Goal: Task Accomplishment & Management: Complete application form

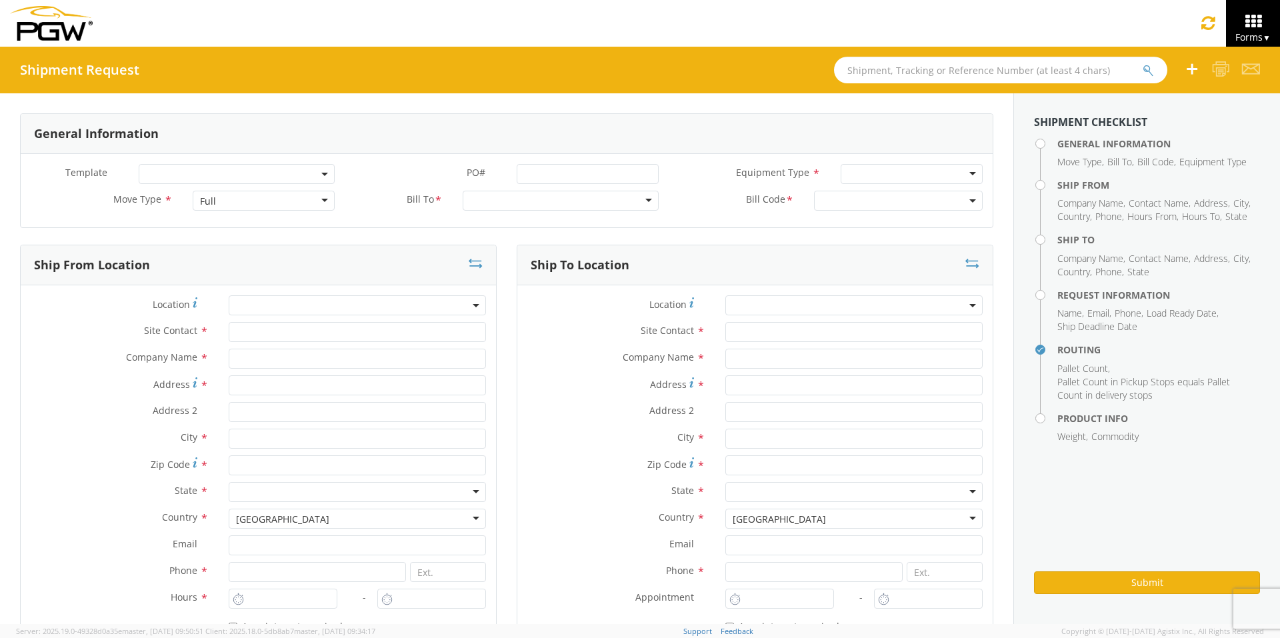
click at [878, 67] on input "text" at bounding box center [1000, 70] width 333 height 27
type input "56821600"
click at [1013, 63] on button "submit" at bounding box center [1147, 71] width 11 height 16
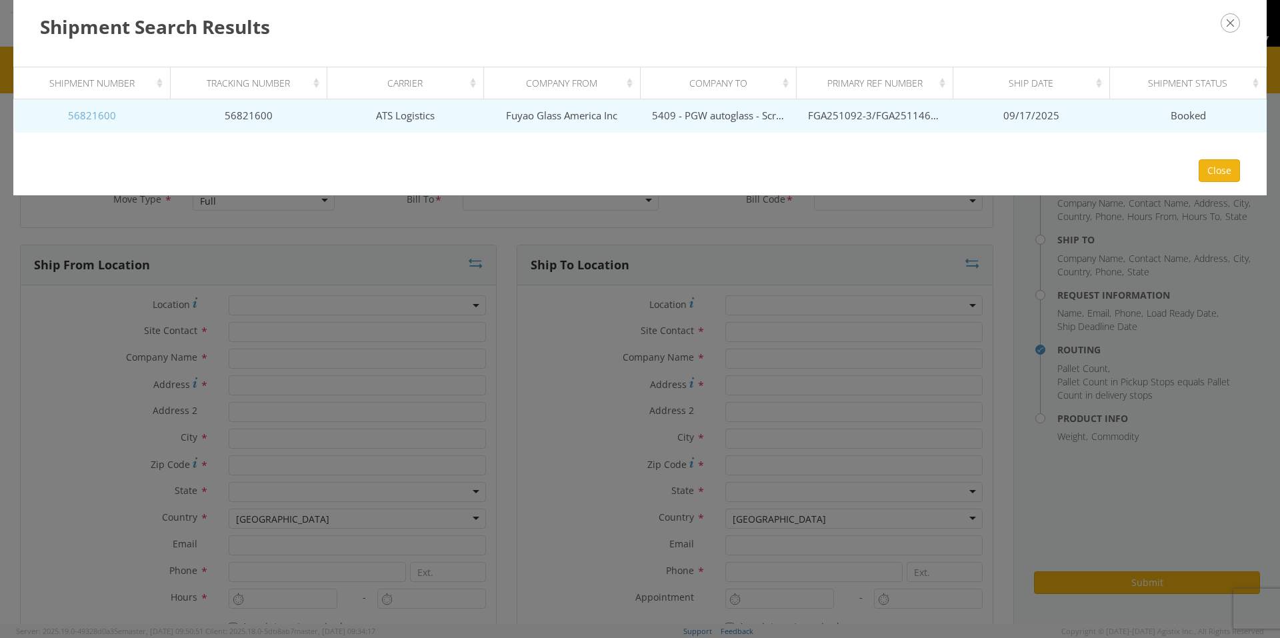
click at [97, 119] on link "56821600" at bounding box center [92, 115] width 48 height 13
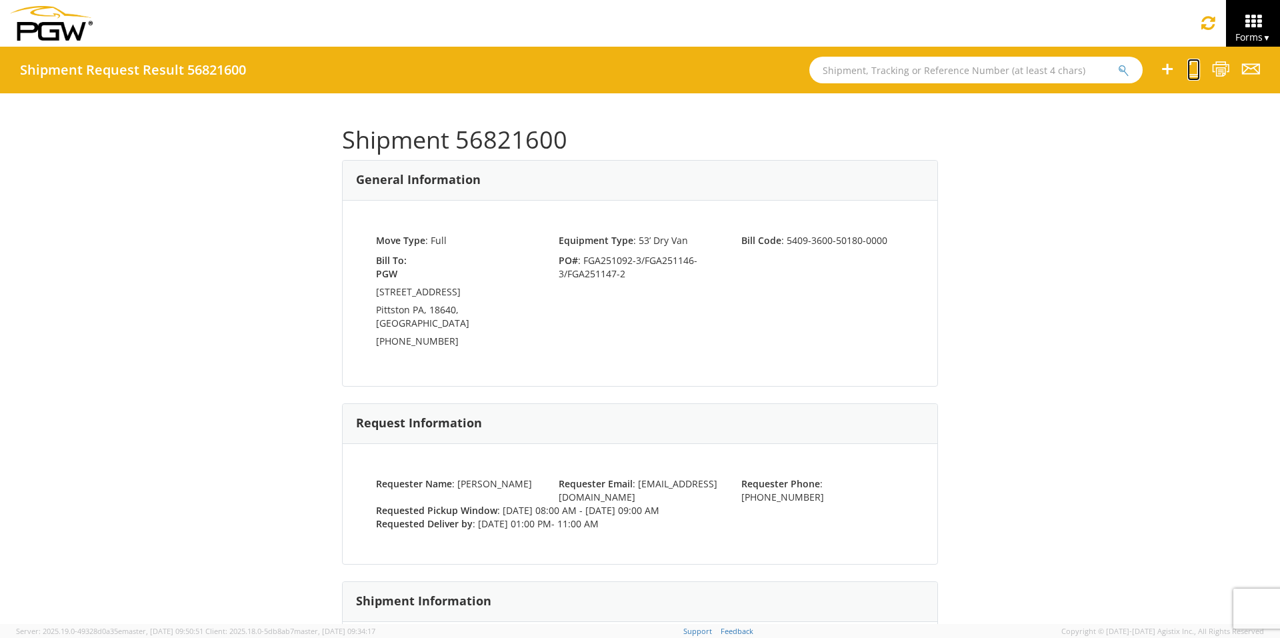
click at [1013, 67] on icon at bounding box center [1193, 69] width 13 height 17
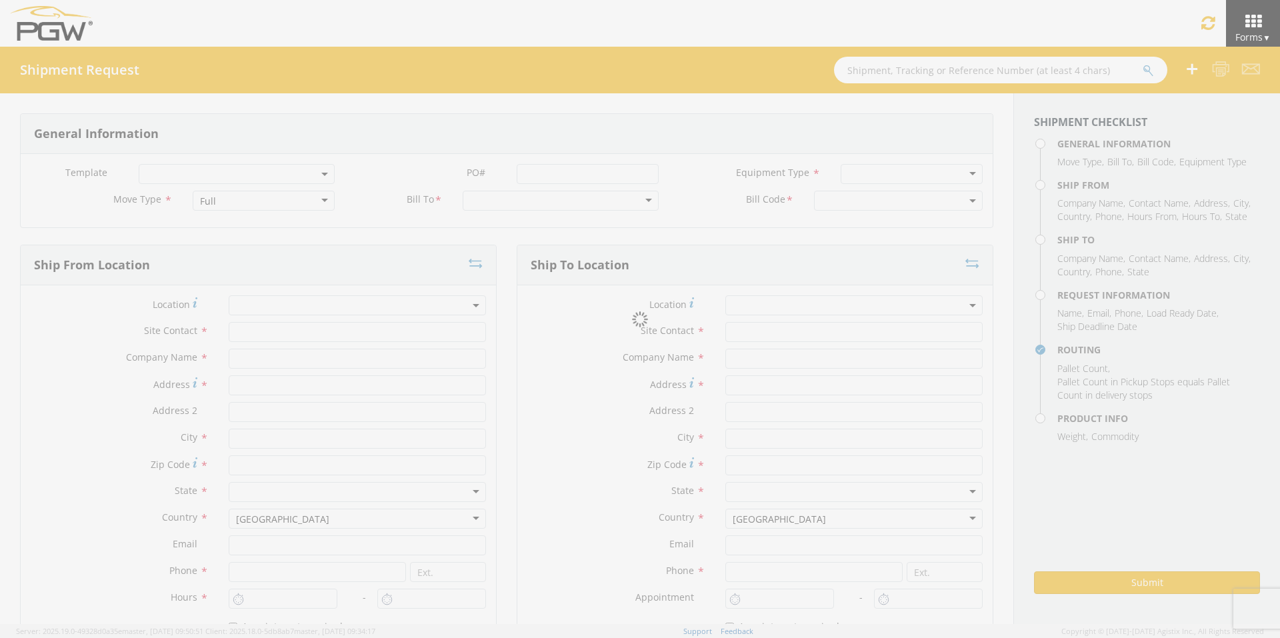
select select
type input "ARG Warehouse"
type input "Fuyao Glass America Inc"
type input "[STREET_ADDRESS][PERSON_NAME]"
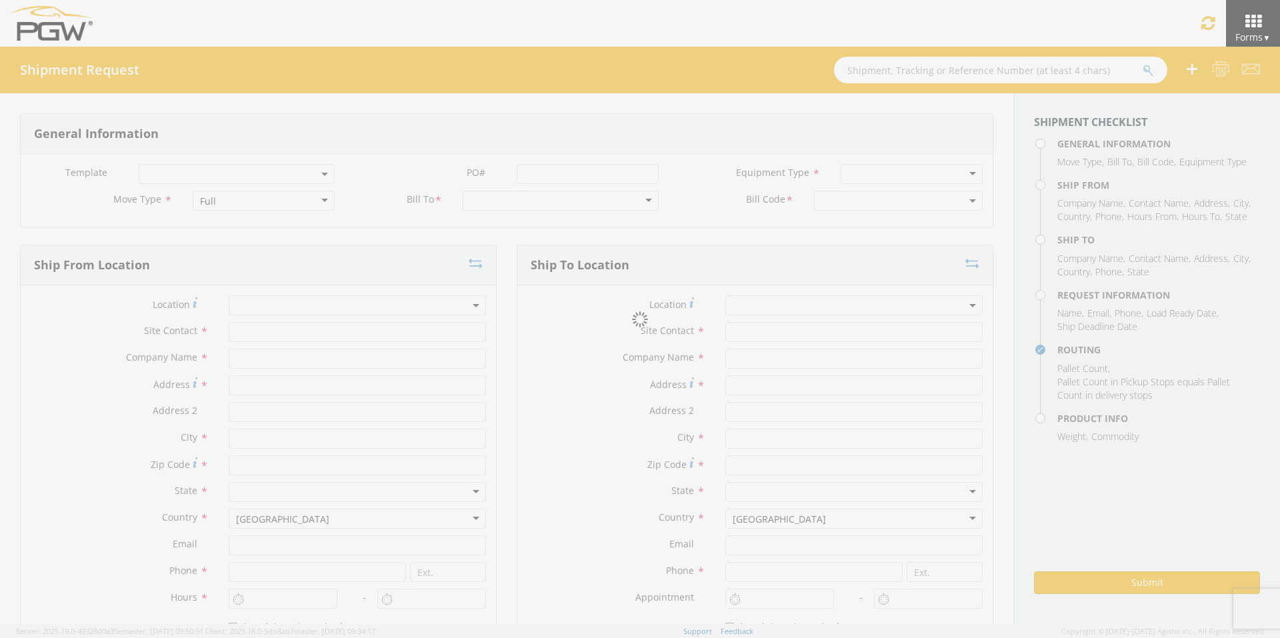
type input "Attn: 2601 ARG Warehouse"
type input "Moraine"
type input "45439"
type input "[EMAIL_ADDRESS][DOMAIN_NAME]"
type input "9374965777"
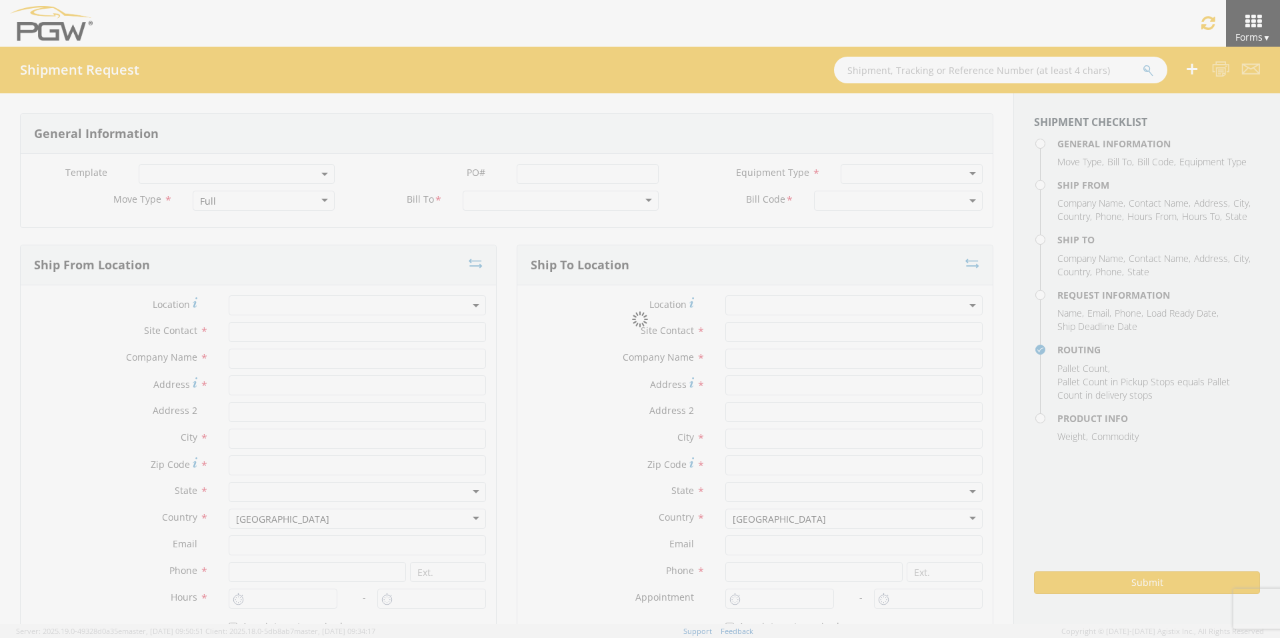
type input "4004"
type input "8:00 AM"
type input "9:00 AM"
type input "5409 Branch Manager"
type input "5409 - PGW autoglass - Scranton"
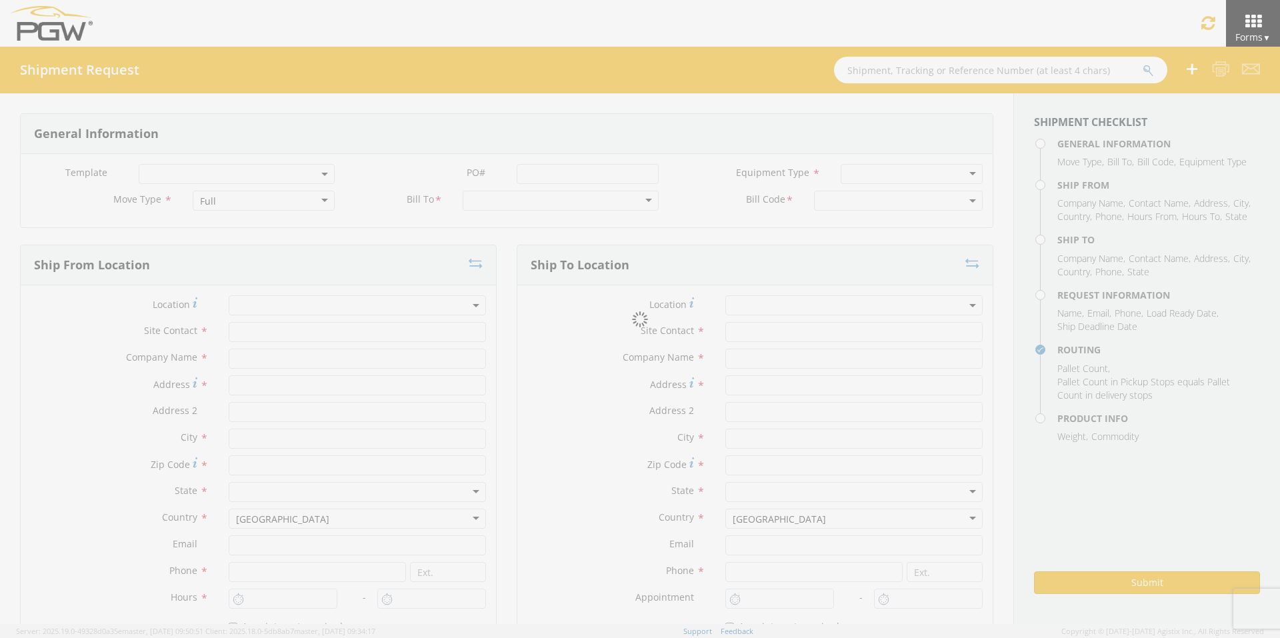
type input "[STREET_ADDRESS]"
type input "Pittston"
type input "18640"
type input "[EMAIL_ADDRESS][DOMAIN_NAME]"
type input "[PHONE_NUMBER]"
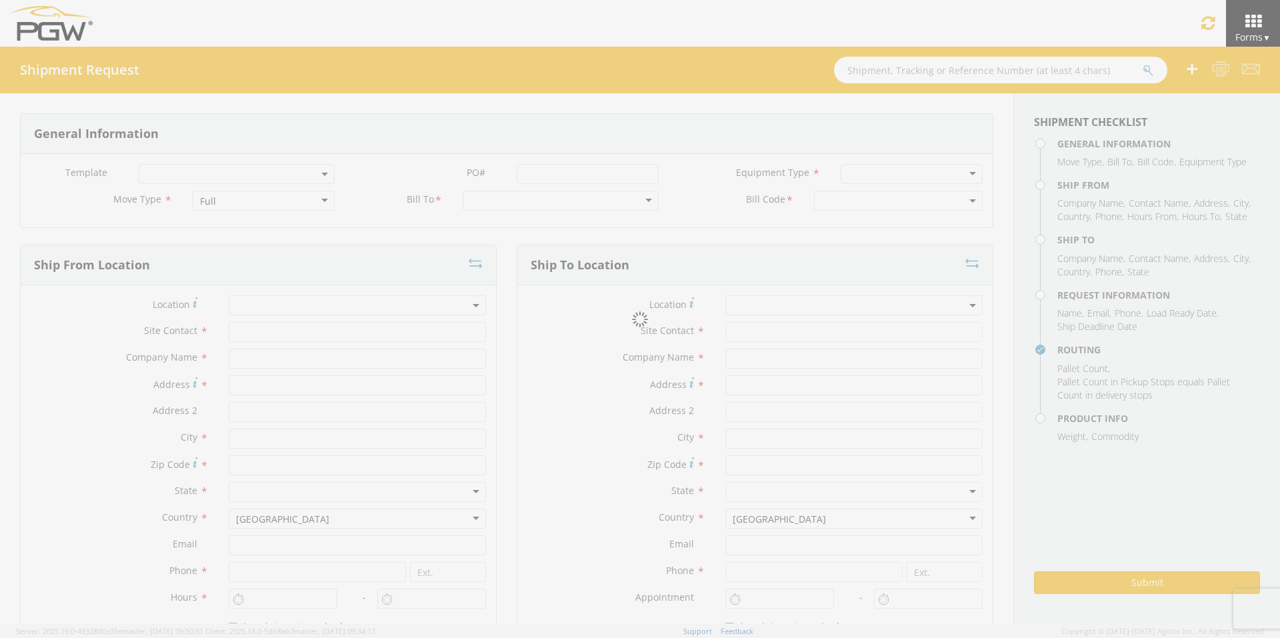
type input "1:00 PM"
type input "11:00 AM"
type input "[PERSON_NAME]"
type input "[EMAIL_ADDRESS][DOMAIN_NAME]"
checkbox input "true"
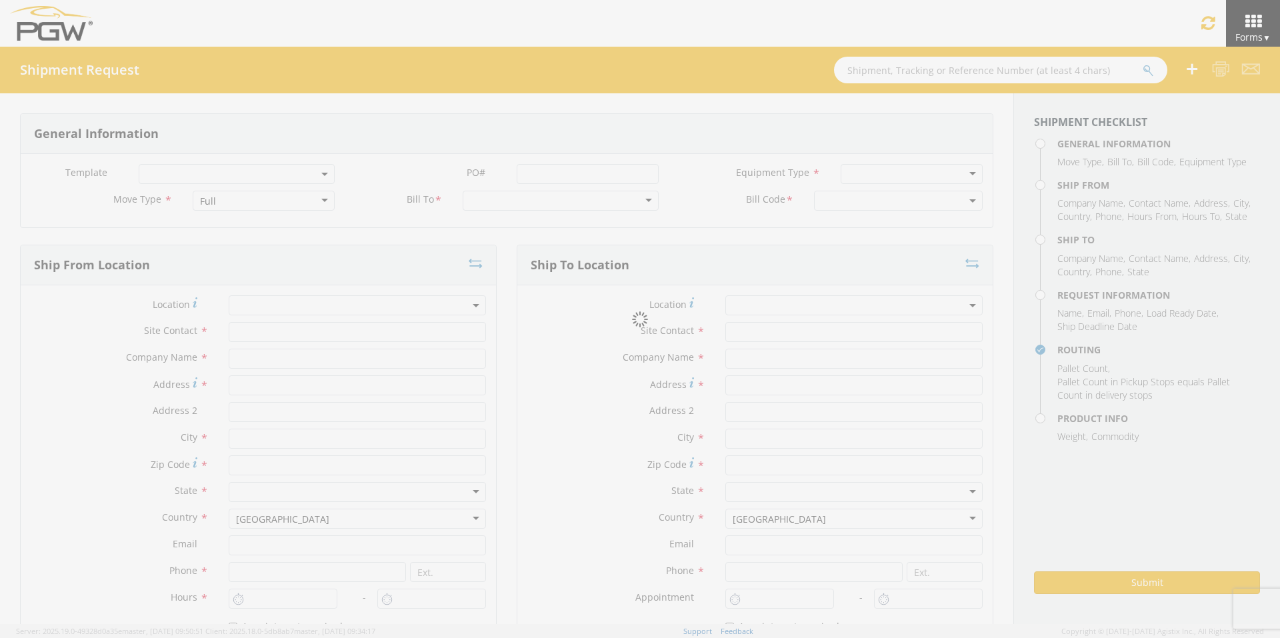
type input "[PHONE_NUMBER]"
type textarea "PGW Branch Direct - Pittston PA FGA251092-3/FGA251146-3/FGA251147-2 (48 Crates)…"
type textarea "NO LTL Appt unless noted, ALL Truckload APPT Reqd."
type input "39000"
type input "48"
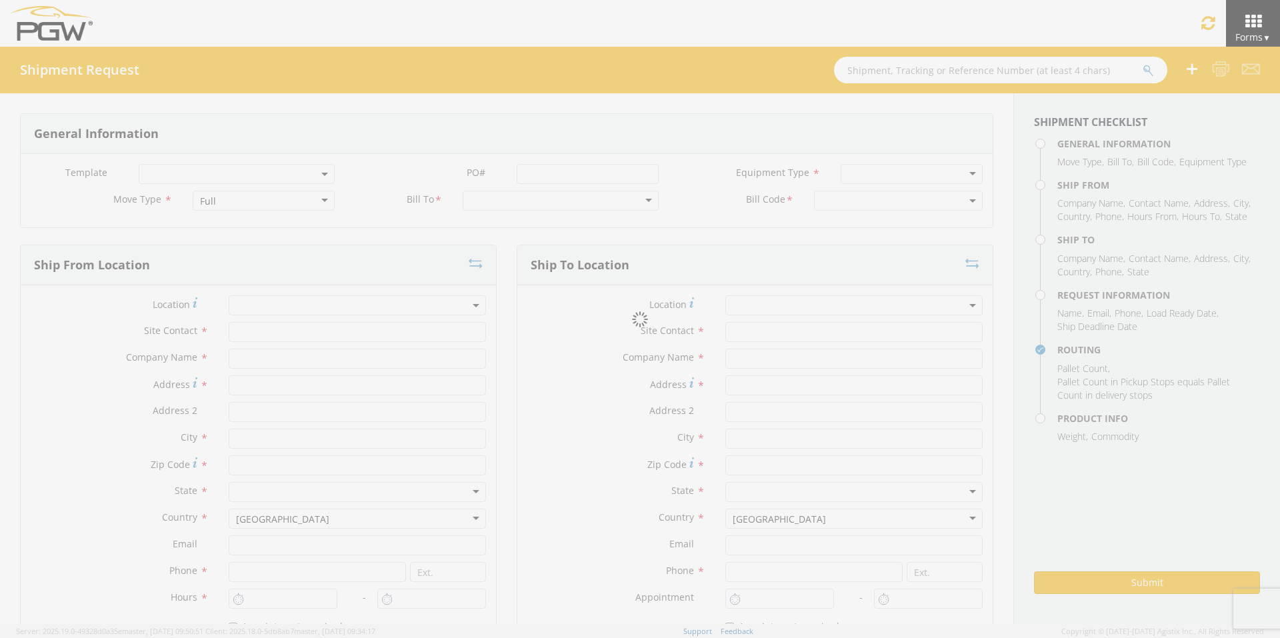
type textarea "PGW Branch Direct - Pittston PA FGA251092-3/FGA251146-3/FGA251147-2 (48 Crates)…"
checkbox input "true"
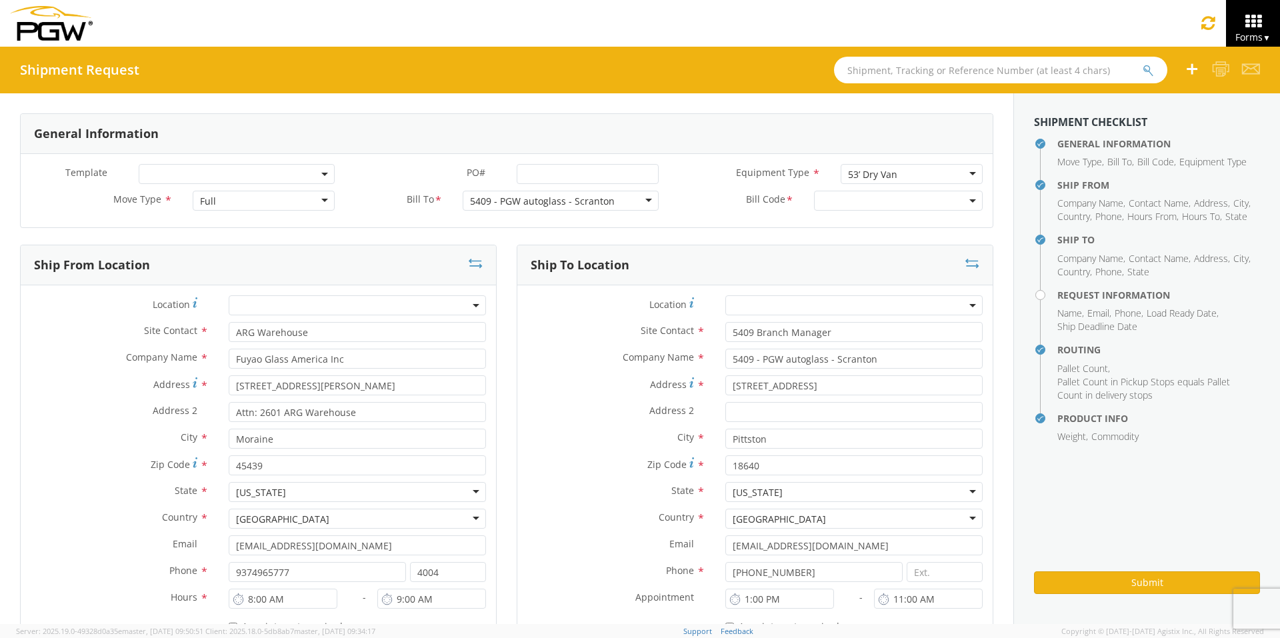
select select "5409-3600-50180-0000"
select select "61931"
click at [547, 177] on input "PO# *" at bounding box center [588, 174] width 142 height 20
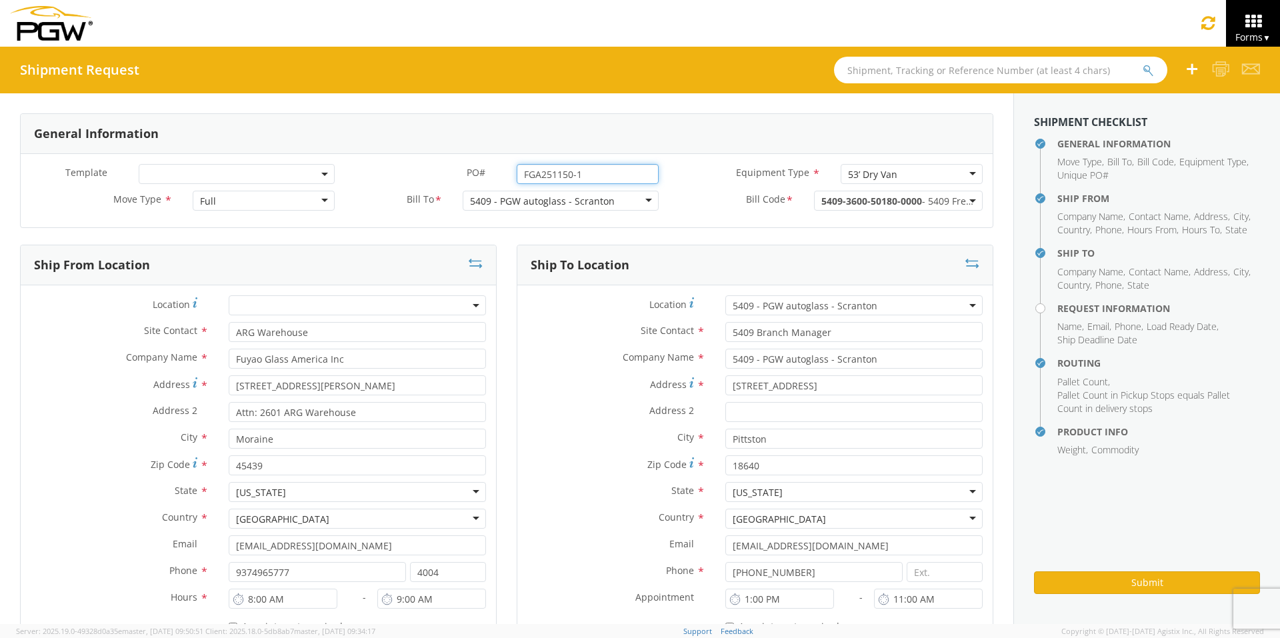
type input "FGA251150-1"
click at [523, 198] on div "5409 - PGW autoglass - Scranton" at bounding box center [542, 201] width 145 height 13
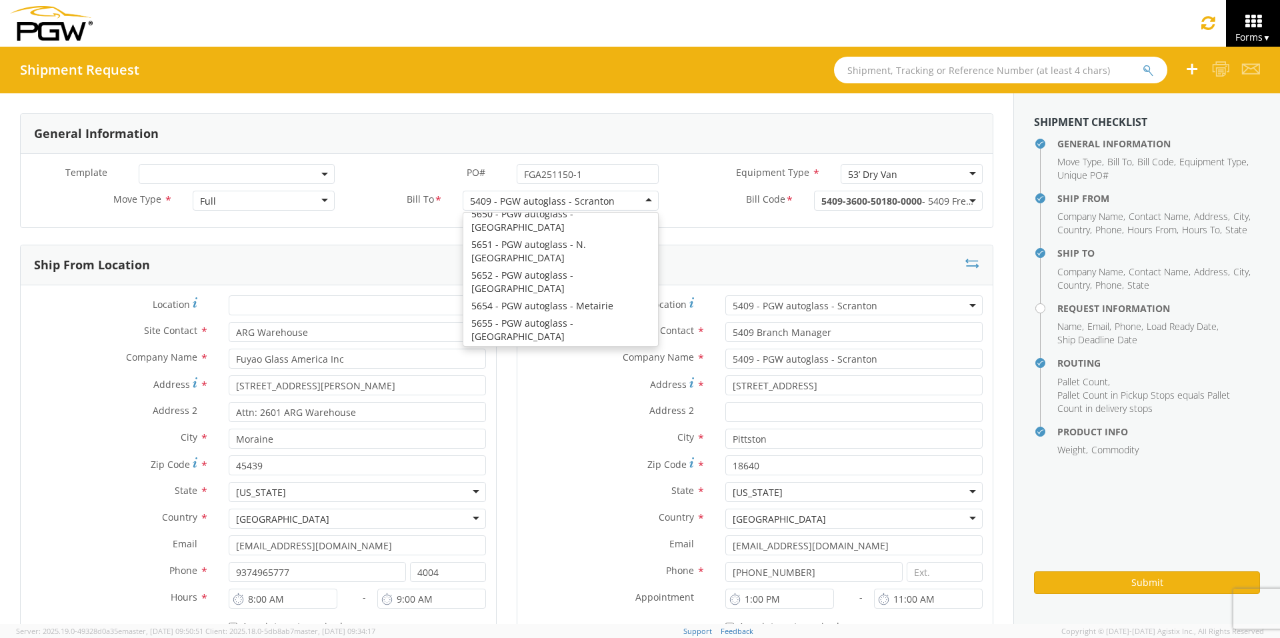
scroll to position [3226, 0]
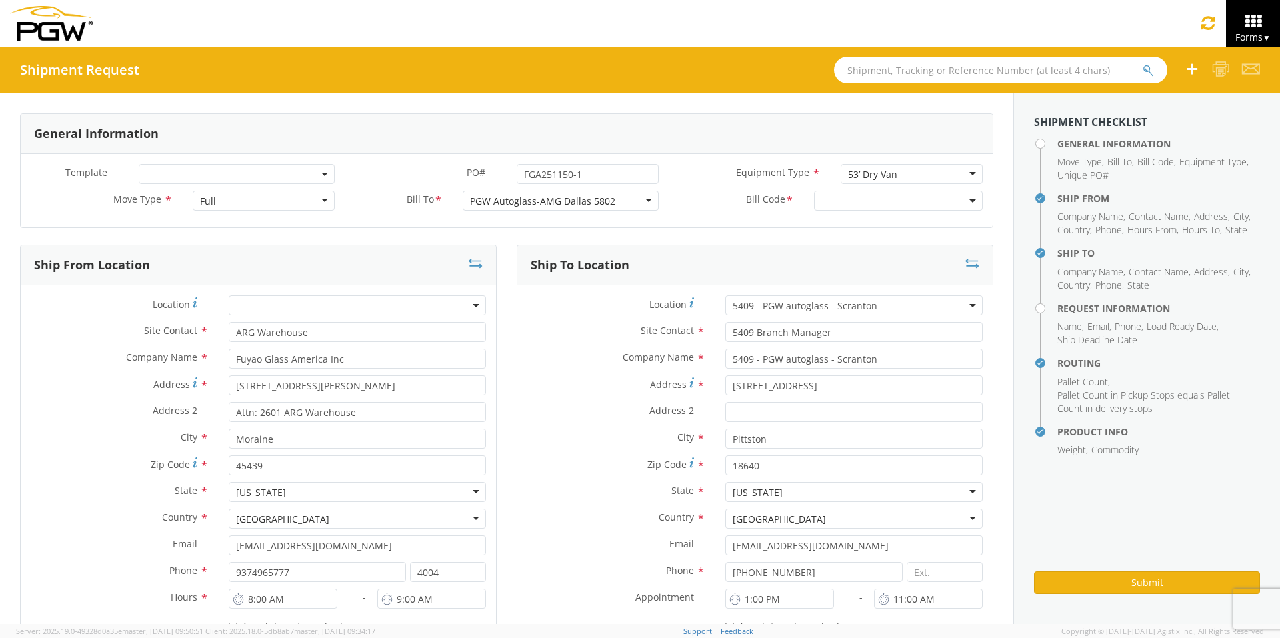
click at [831, 195] on span at bounding box center [898, 201] width 169 height 20
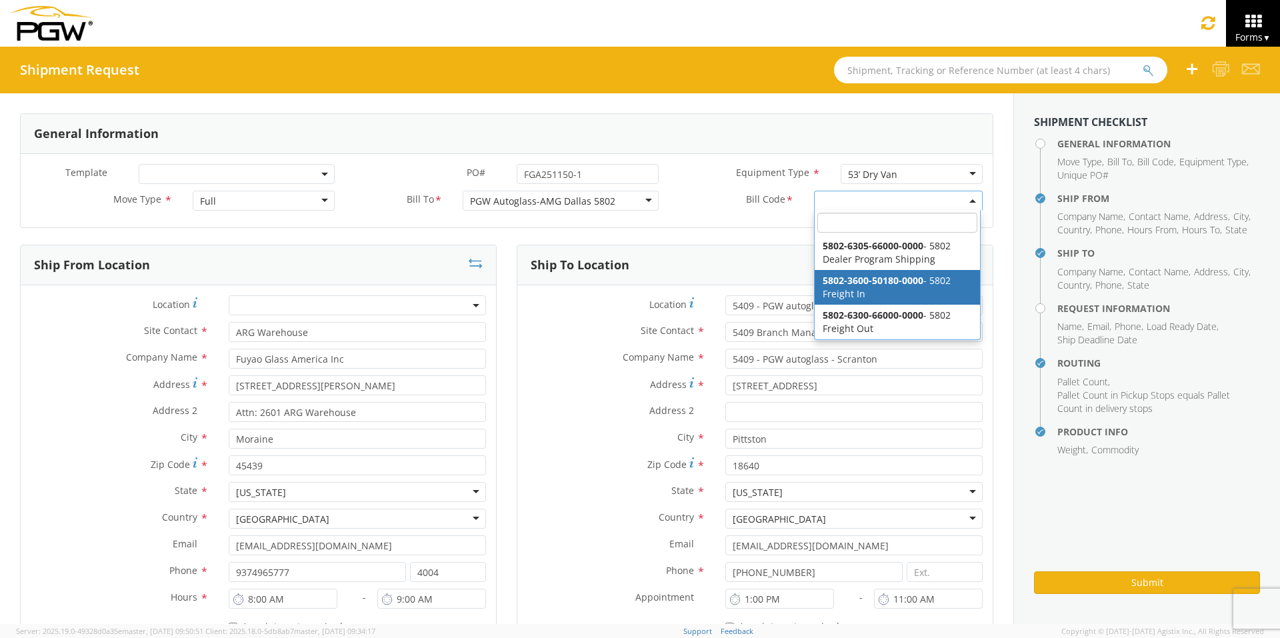
select select "5802-3600-50180-0000"
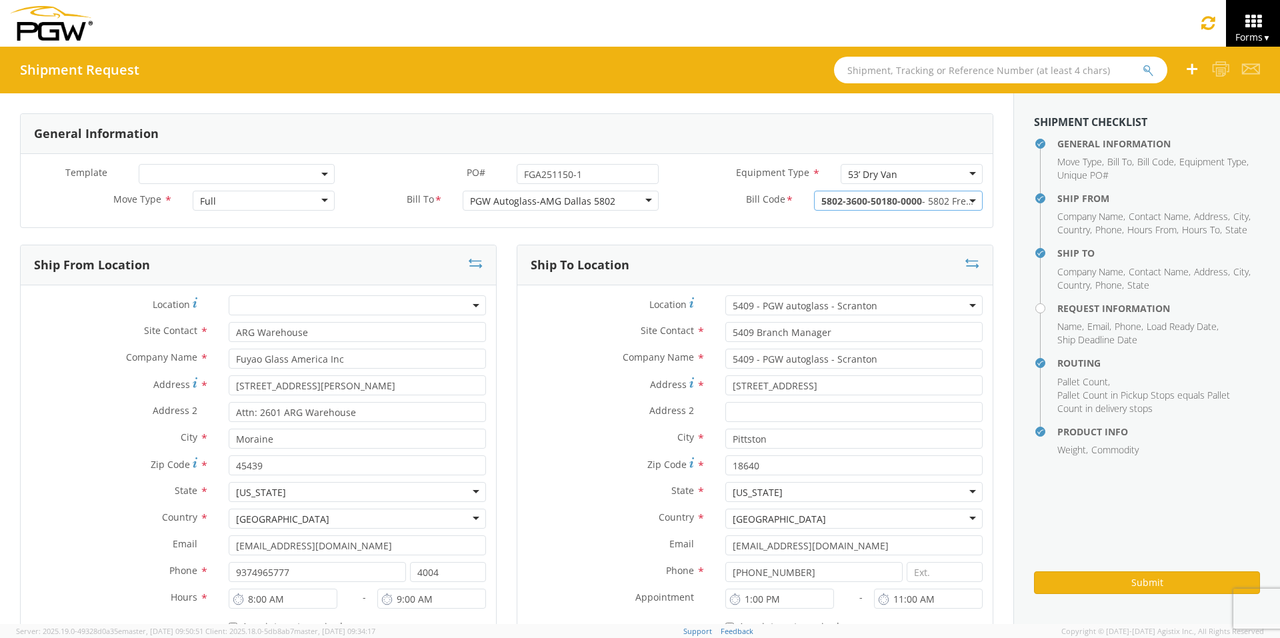
click at [758, 303] on span "5409 - PGW autoglass - Scranton" at bounding box center [853, 305] width 243 height 13
click at [752, 328] on input "search" at bounding box center [852, 327] width 248 height 20
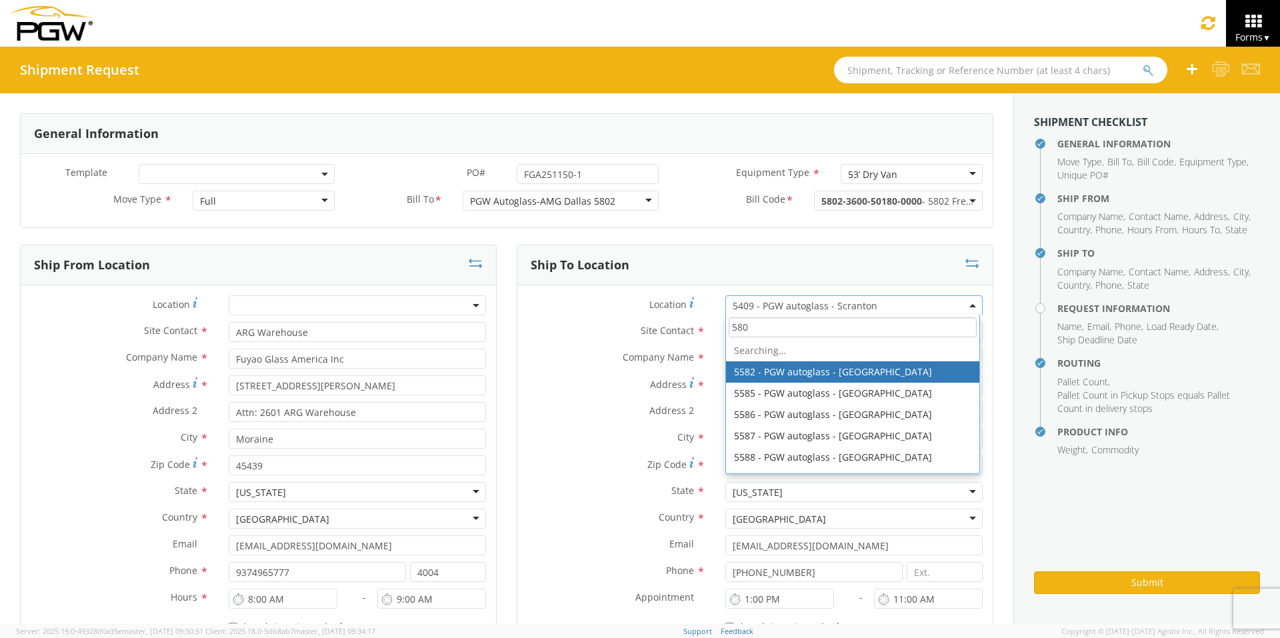
type input "5802"
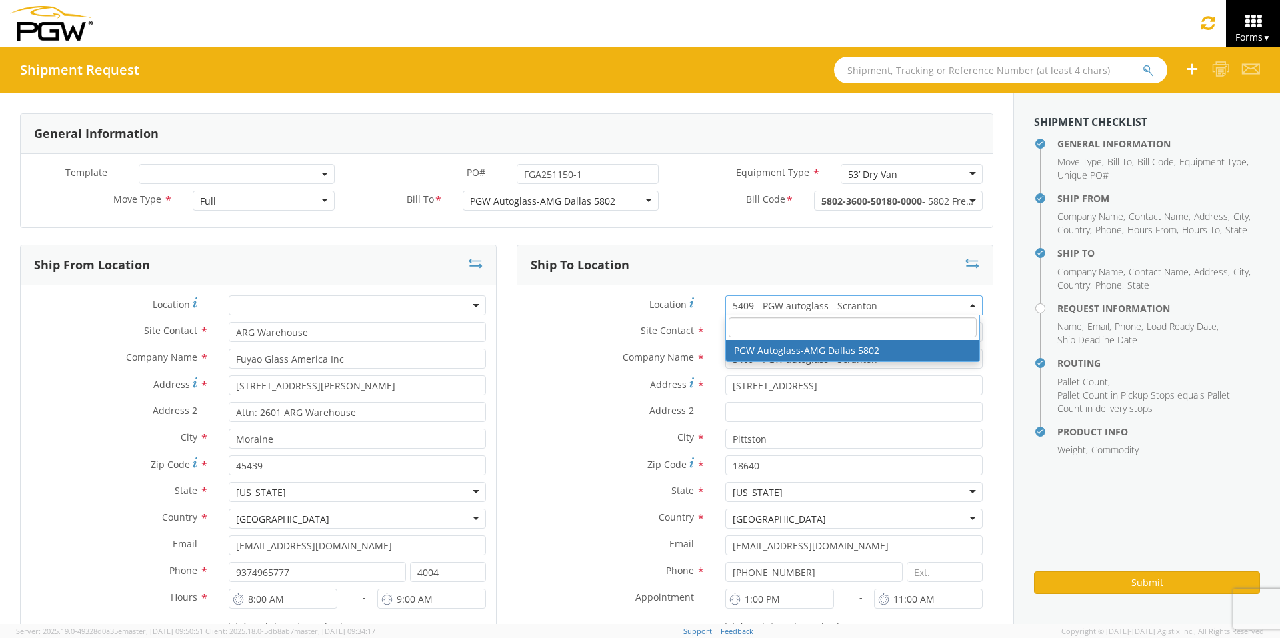
select select "62932"
type input "PGW Autoglass-AMG Dallas 5802"
type input "[STREET_ADDRESS]"
type input "[GEOGRAPHIC_DATA]"
type input "75247"
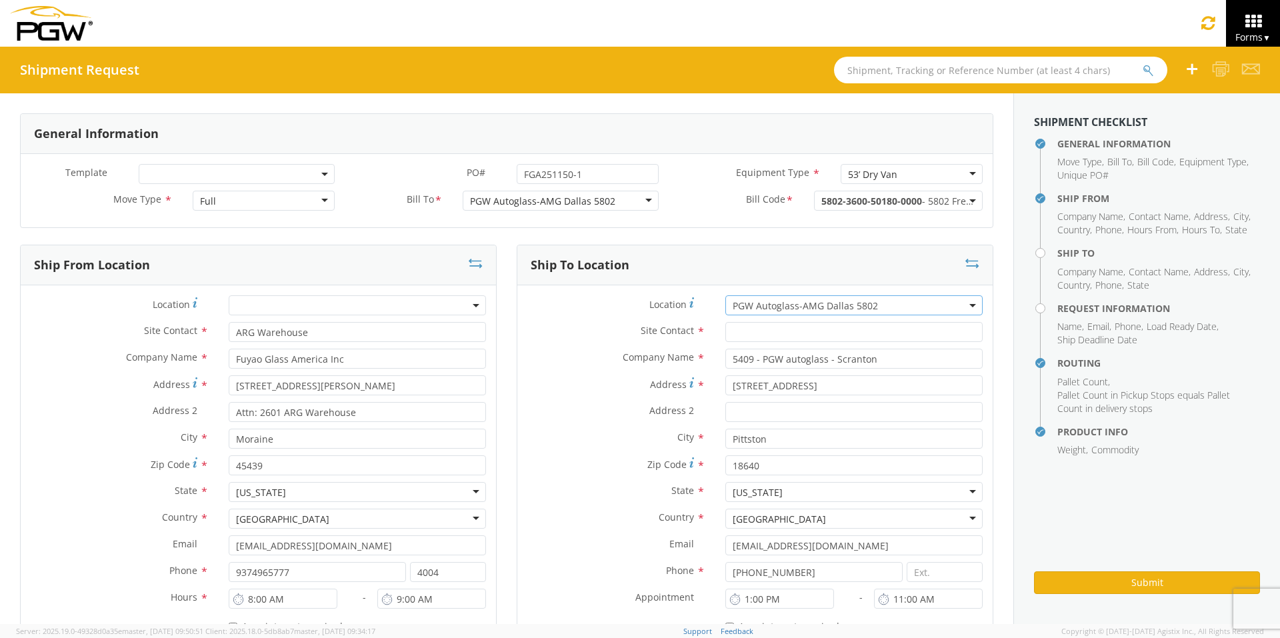
type input "[PHONE_NUMBER]"
type input "12:00 AM"
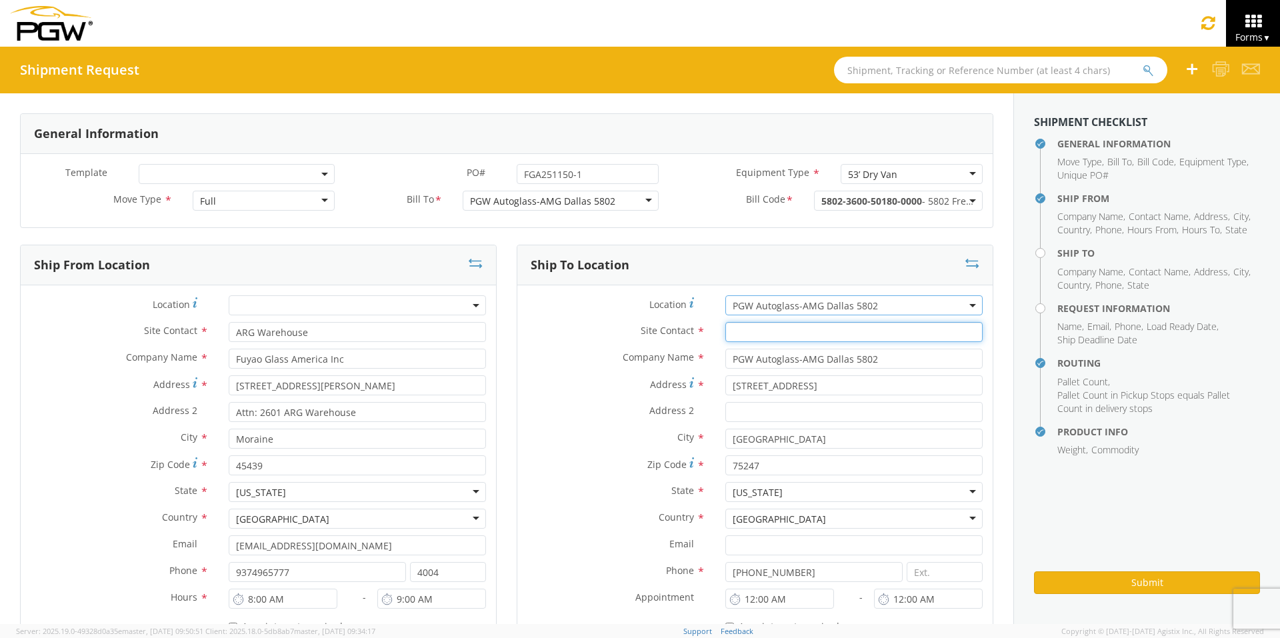
click at [756, 333] on input "text" at bounding box center [853, 332] width 257 height 20
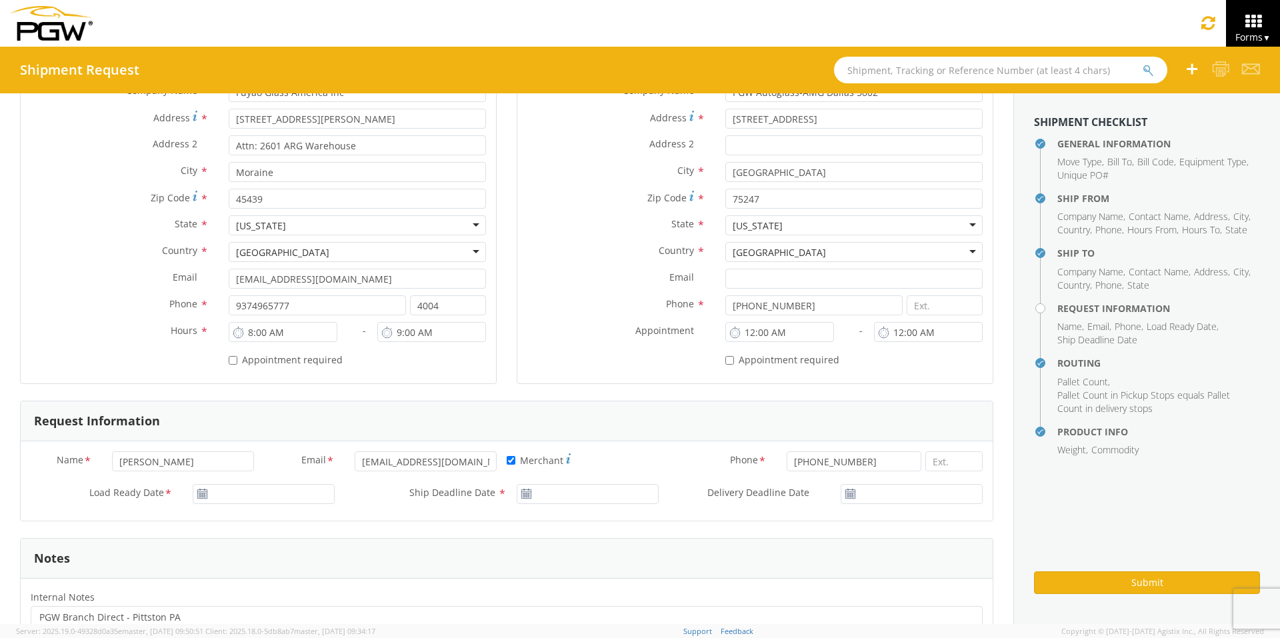
scroll to position [333, 0]
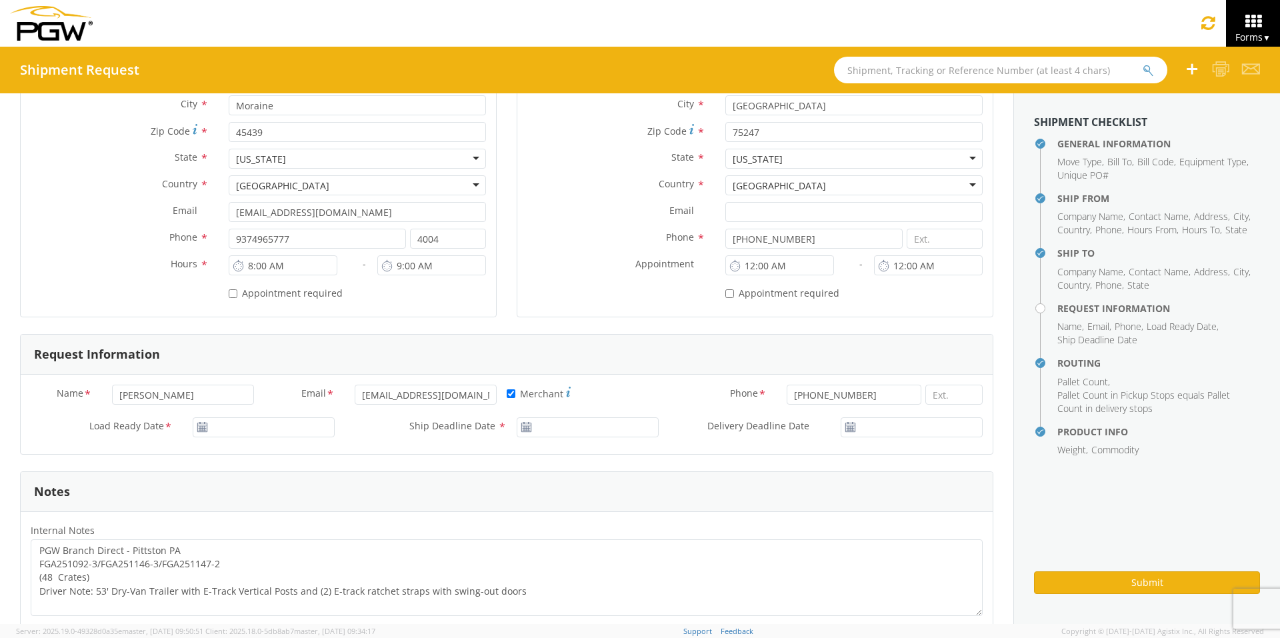
type input "Branch Manager"
click at [250, 424] on input "09/17/2025" at bounding box center [264, 427] width 142 height 20
click at [284, 364] on td "24" at bounding box center [285, 363] width 28 height 20
type input "[DATE]"
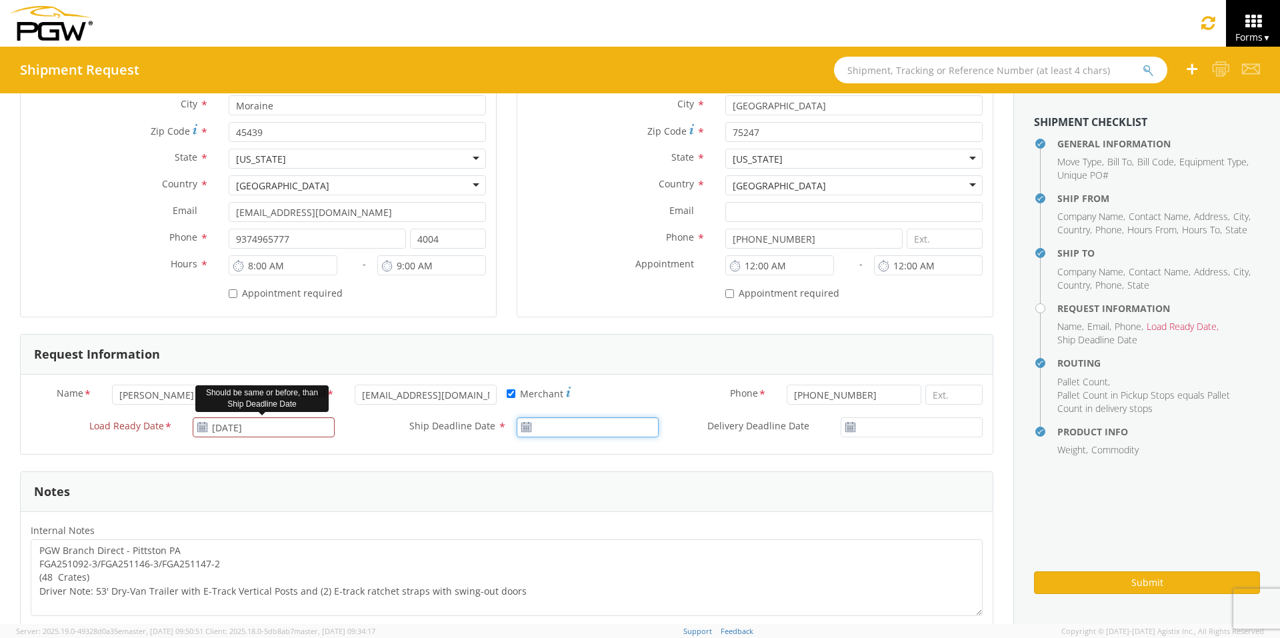
click at [604, 426] on input "Ship Deadline Date *" at bounding box center [588, 427] width 142 height 20
click at [606, 367] on td "24" at bounding box center [608, 363] width 28 height 20
type input "[DATE]"
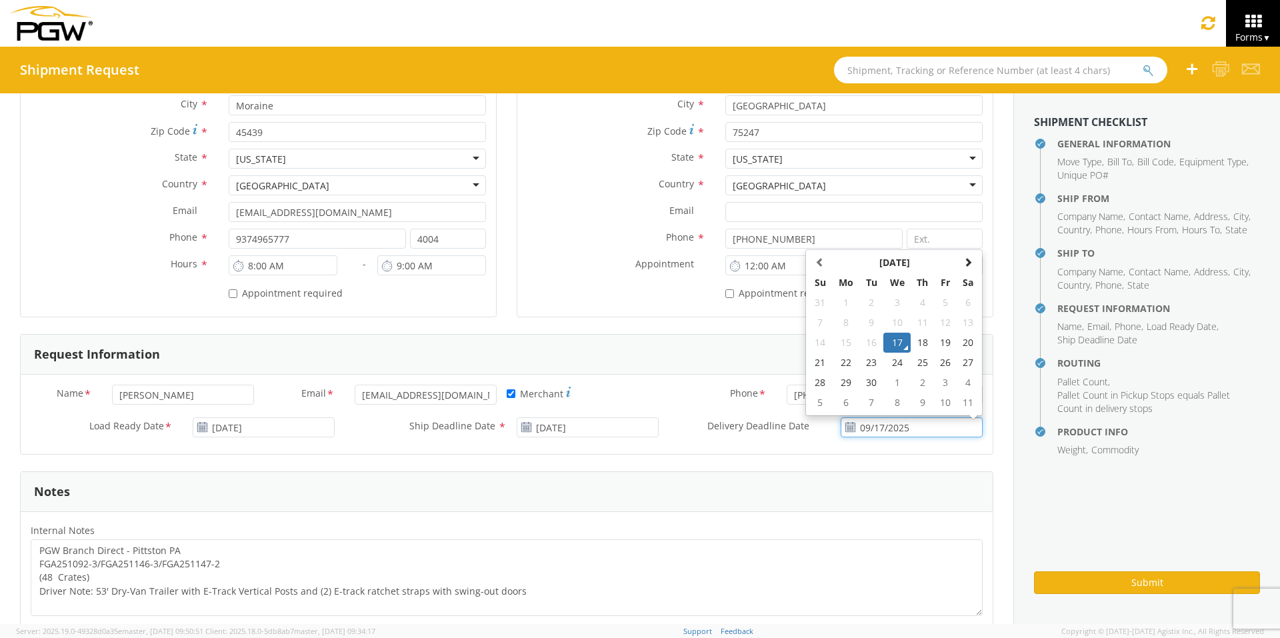
click at [888, 426] on input "09/17/2025" at bounding box center [911, 427] width 142 height 20
click at [886, 364] on td "24" at bounding box center [897, 363] width 28 height 20
type input "[DATE]"
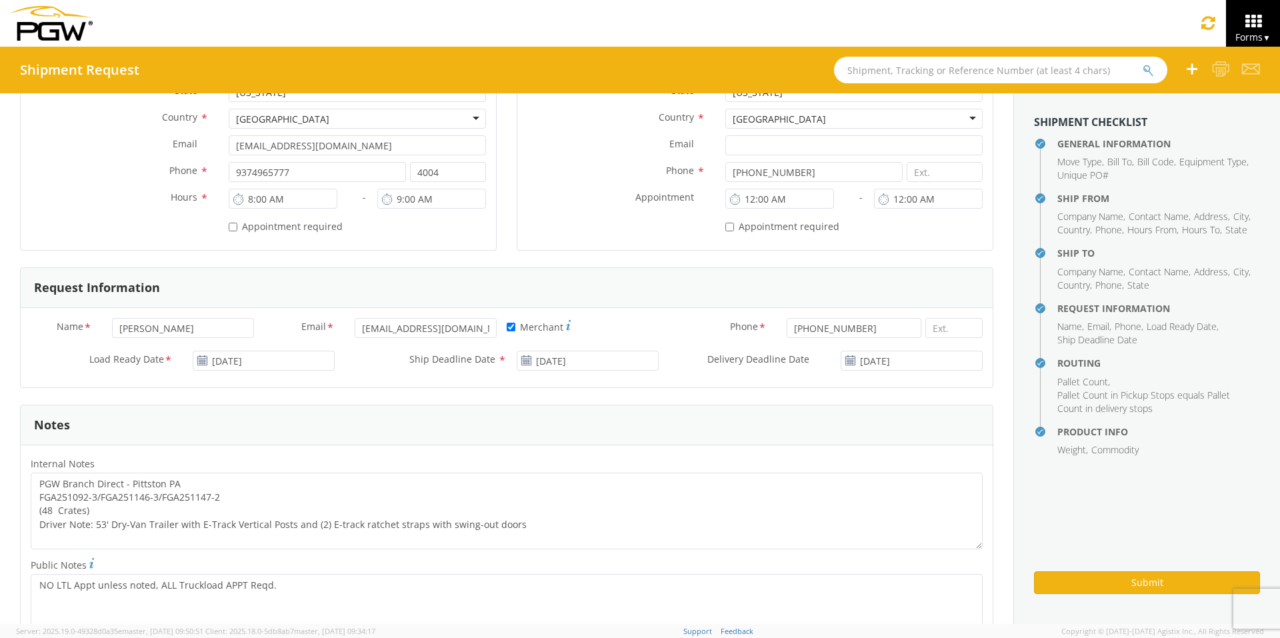
scroll to position [467, 0]
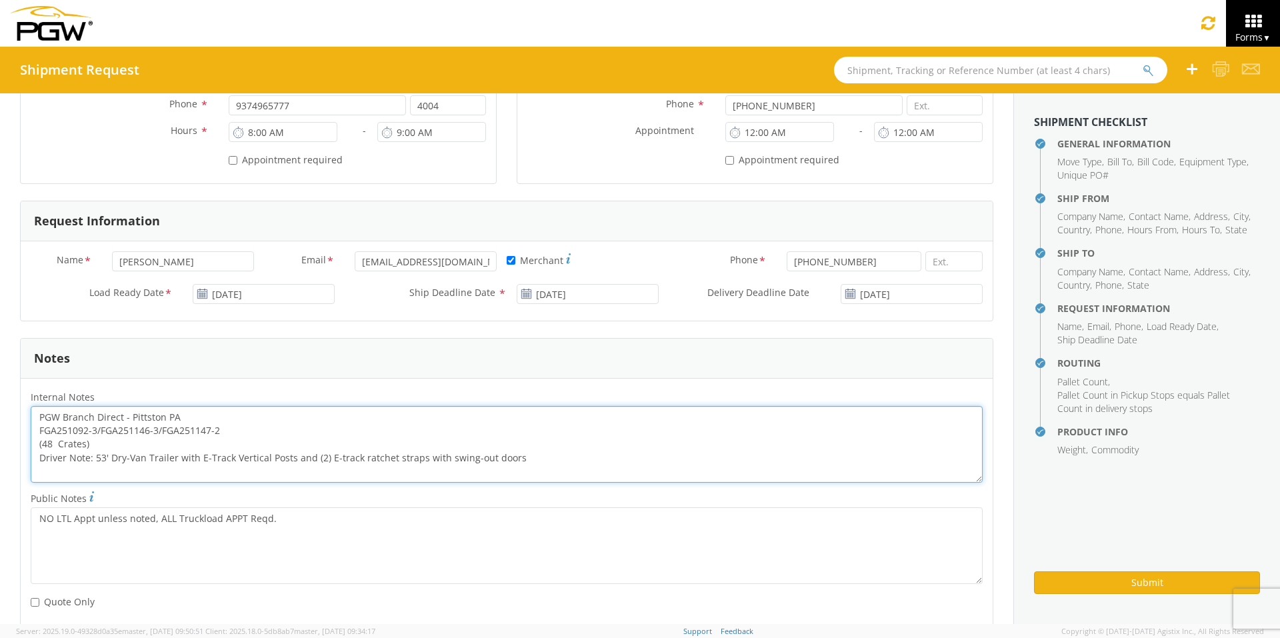
click at [177, 414] on textarea "PGW Branch Direct - Pittston PA FGA251092-3/FGA251146-3/FGA251147-2 (48 Crates)…" at bounding box center [507, 444] width 952 height 77
drag, startPoint x: 219, startPoint y: 427, endPoint x: 277, endPoint y: 443, distance: 60.8
click at [219, 427] on textarea "PGW Branch Direct - [GEOGRAPHIC_DATA] FGA251092-3/FGA251146-3/FGA251147-2 (48 C…" at bounding box center [507, 444] width 952 height 77
drag, startPoint x: 40, startPoint y: 413, endPoint x: 614, endPoint y: 490, distance: 579.7
click at [614, 490] on div "Internal Notes * PGW Branch Direct - [GEOGRAPHIC_DATA] FGA251150-1 (48 Crates) …" at bounding box center [507, 502] width 972 height 227
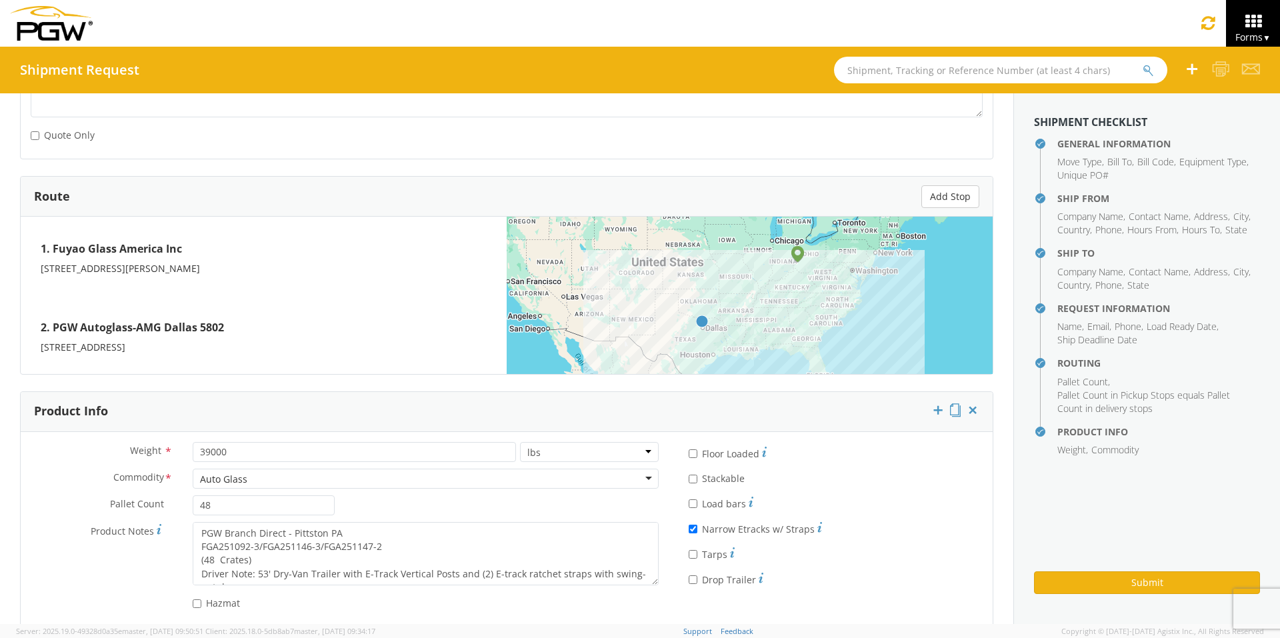
scroll to position [953, 0]
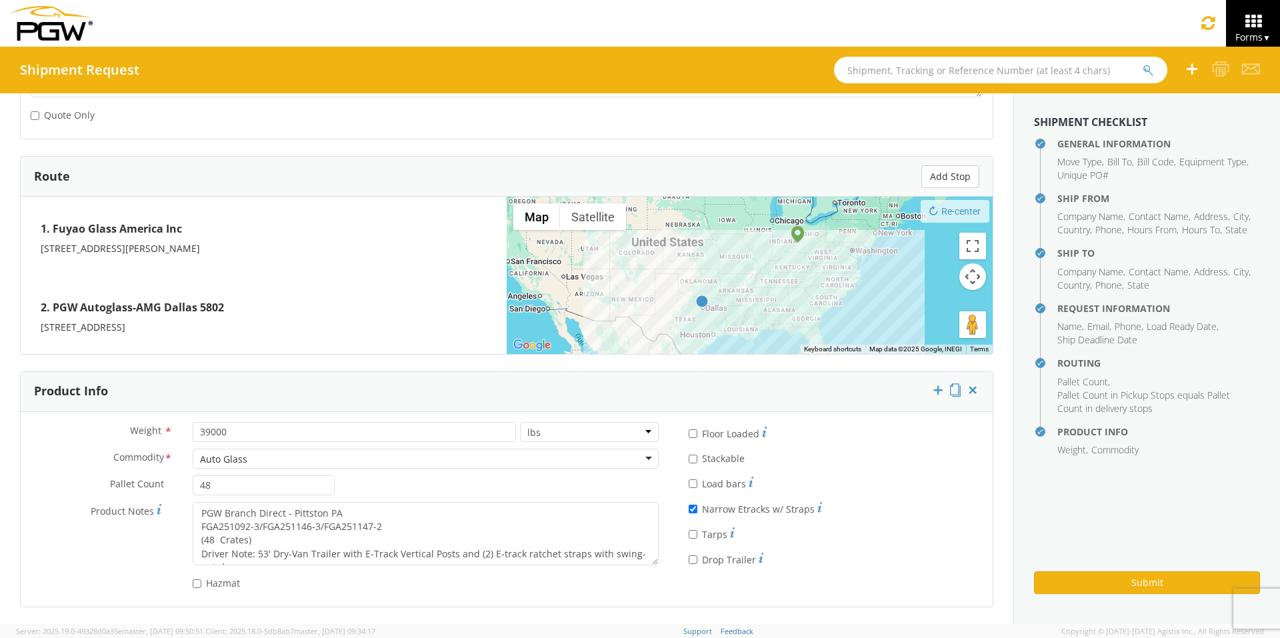
type textarea "PGW Branch Direct - [GEOGRAPHIC_DATA] FGA251150-1 (48 Crates) Driver Note: 53' …"
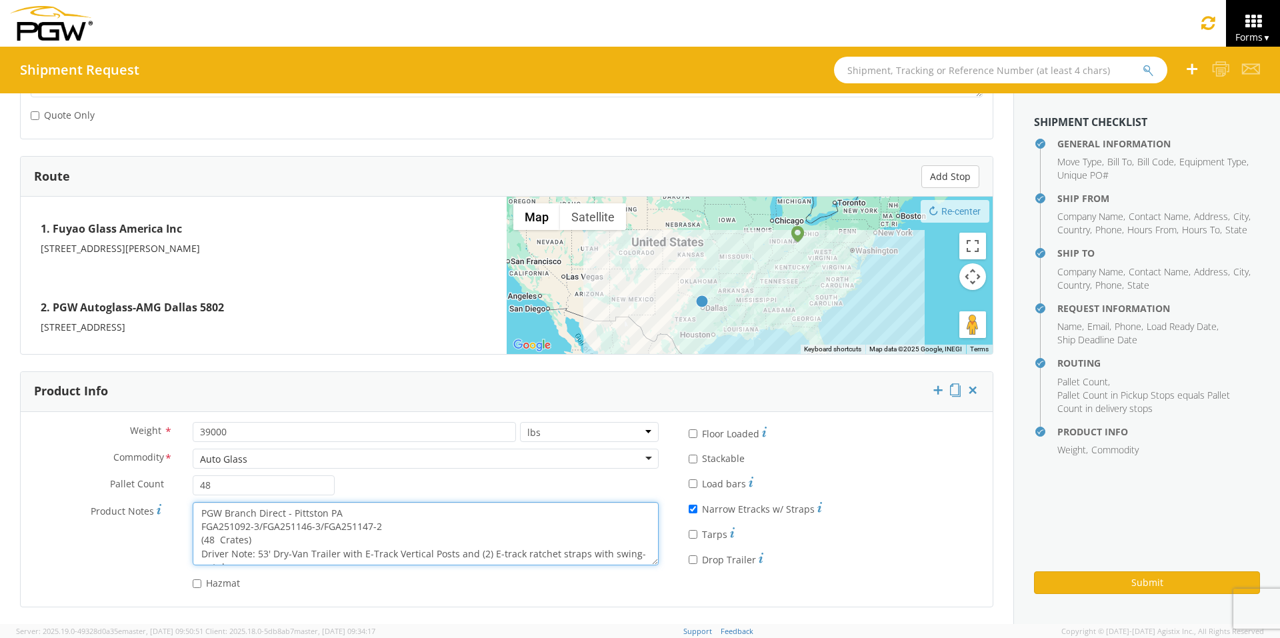
scroll to position [13, 0]
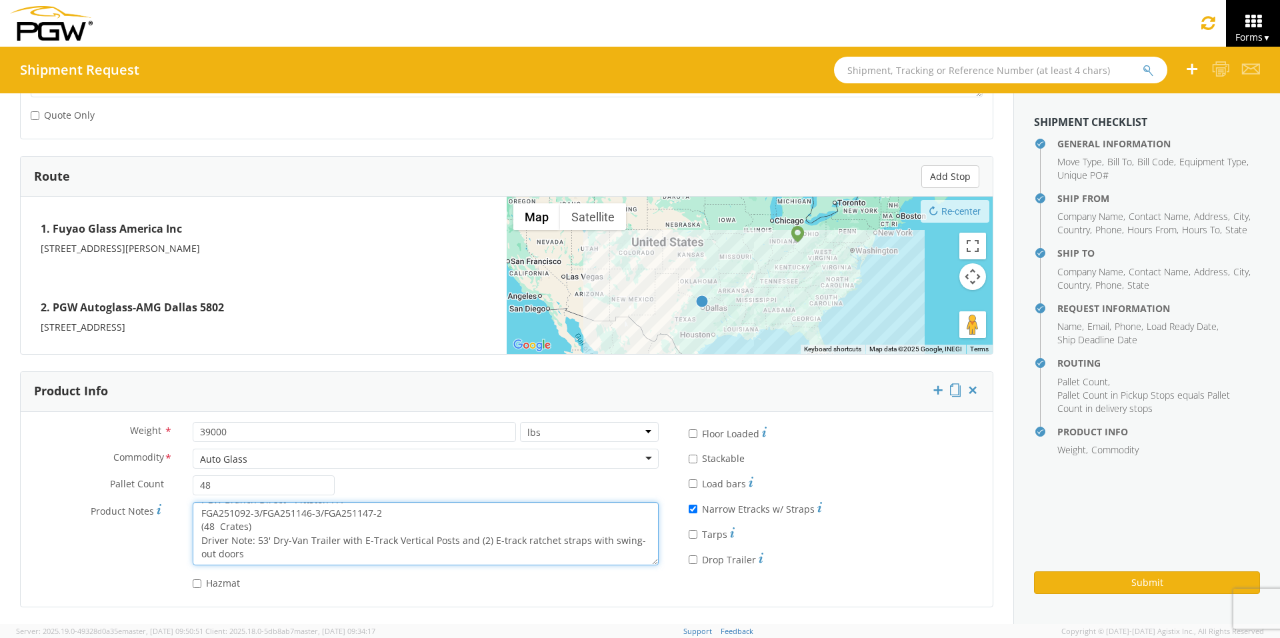
drag, startPoint x: 201, startPoint y: 512, endPoint x: 596, endPoint y: 557, distance: 397.8
click at [596, 494] on textarea "PGW Branch Direct - Pittston PA FGA251092-3/FGA251146-3/FGA251147-2 (48 Crates)…" at bounding box center [426, 533] width 466 height 63
paste textarea "Dallas TX FGA251150-1"
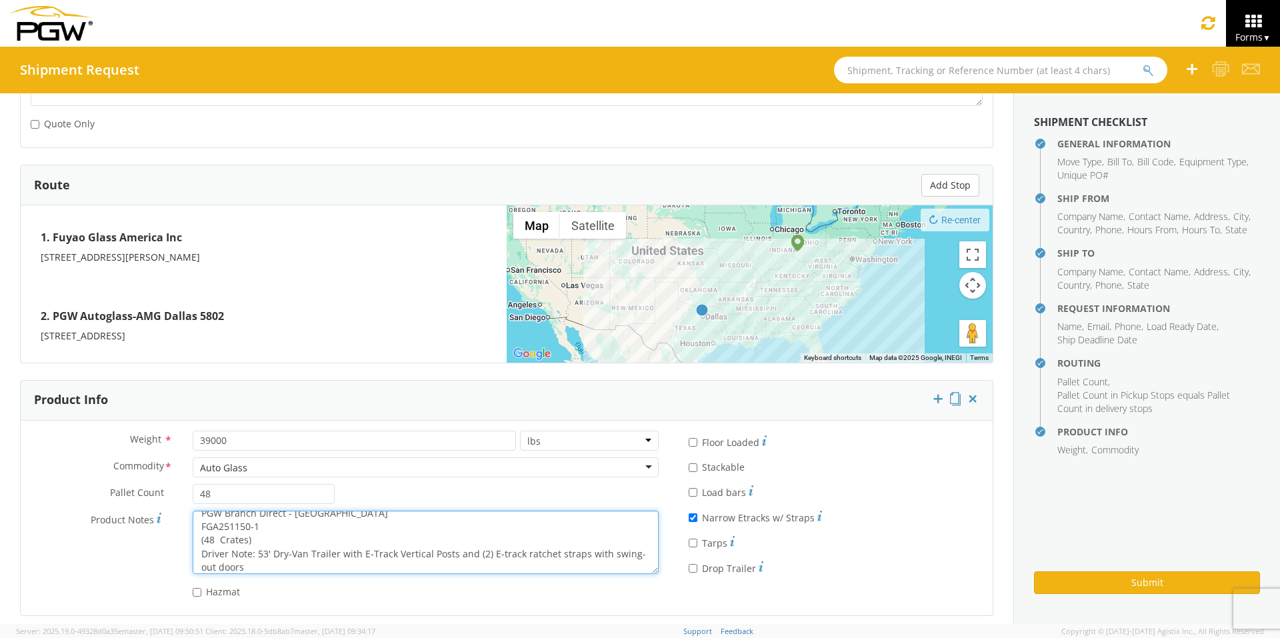
scroll to position [953, 0]
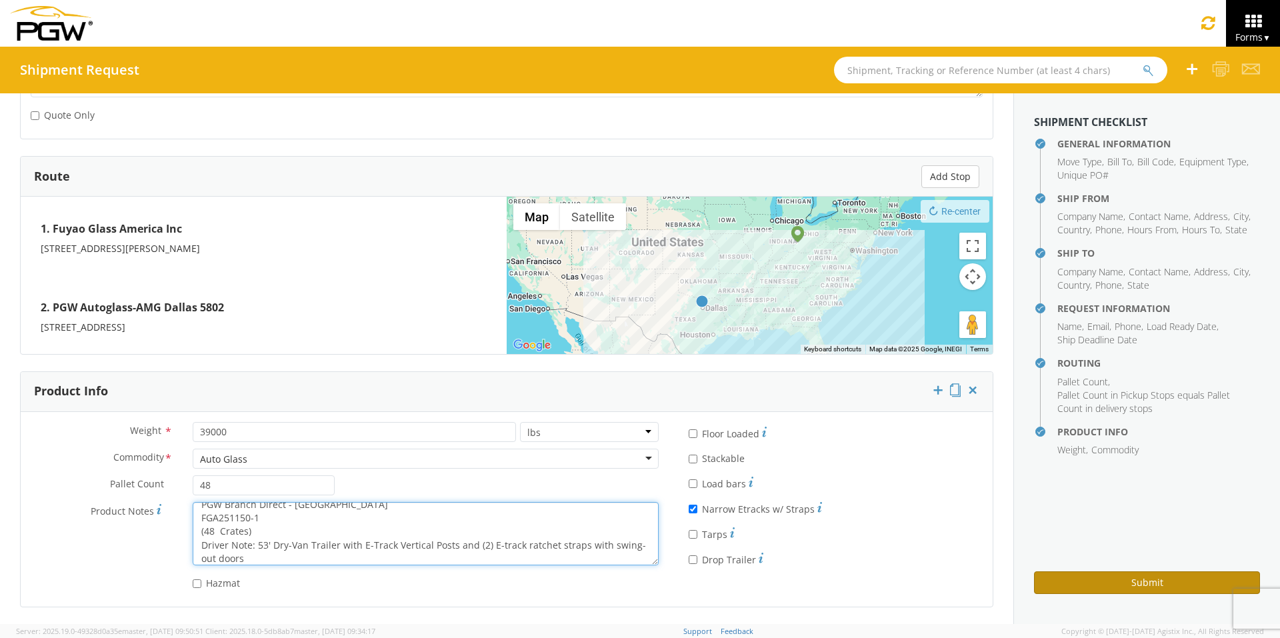
type textarea "PGW Branch Direct - [GEOGRAPHIC_DATA] FGA251150-1 (48 Crates) Driver Note: 53' …"
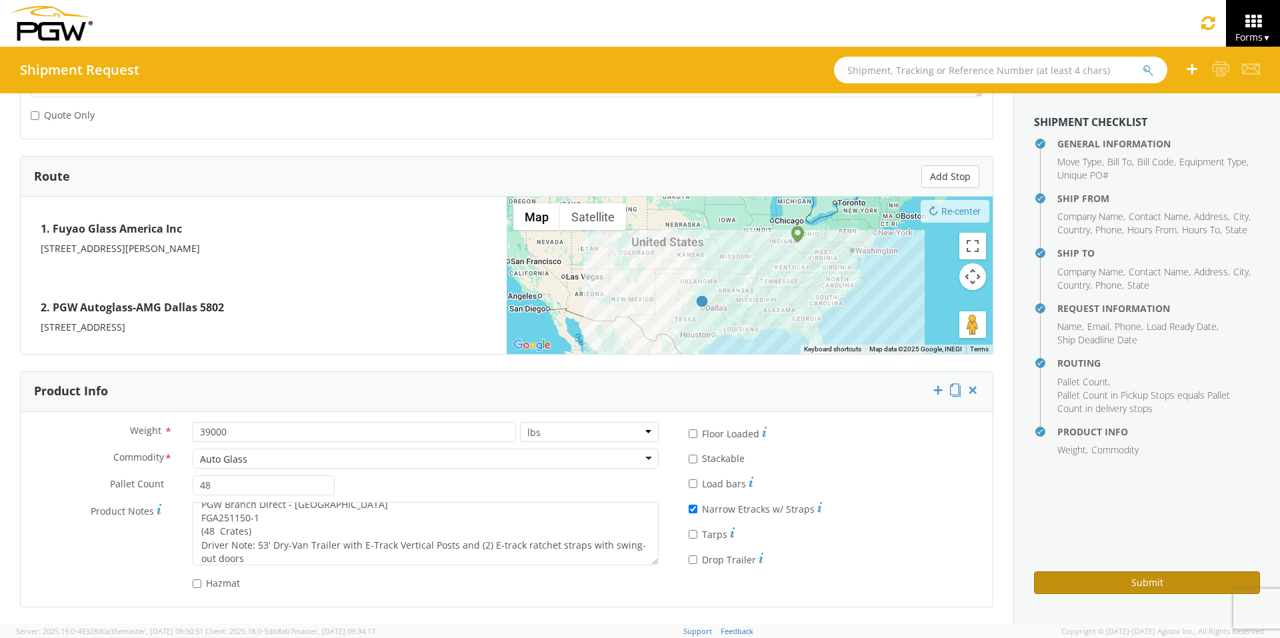
click at [1013, 494] on button "Submit" at bounding box center [1147, 582] width 226 height 23
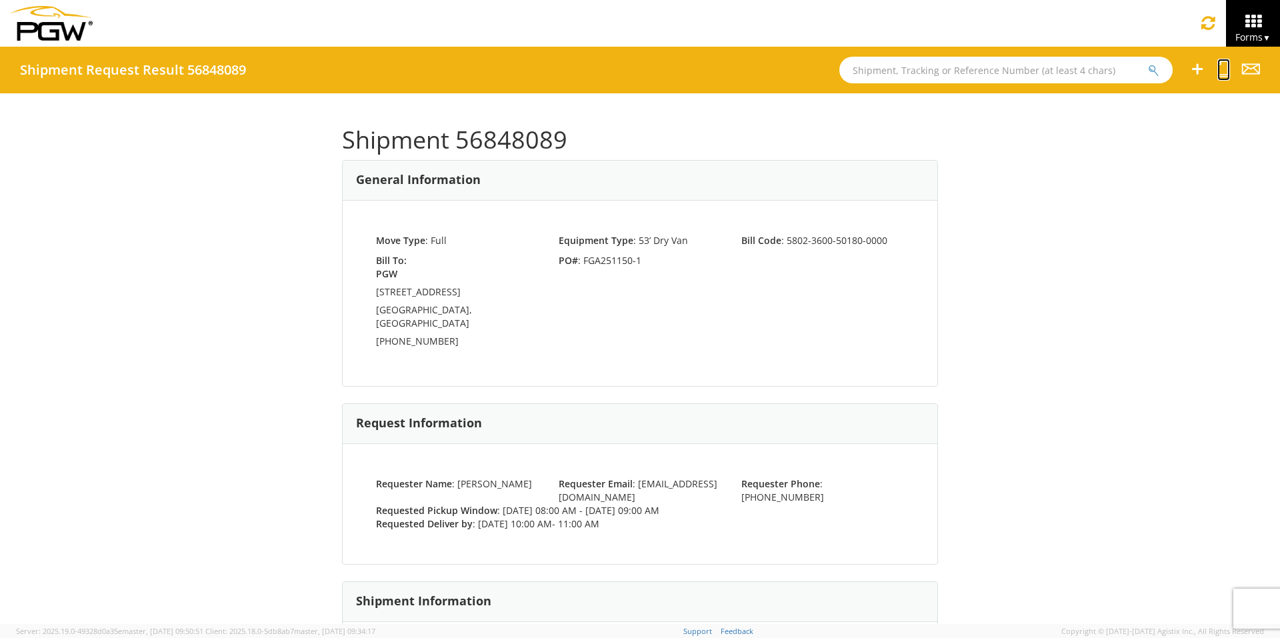
click at [1013, 72] on icon at bounding box center [1223, 69] width 13 height 17
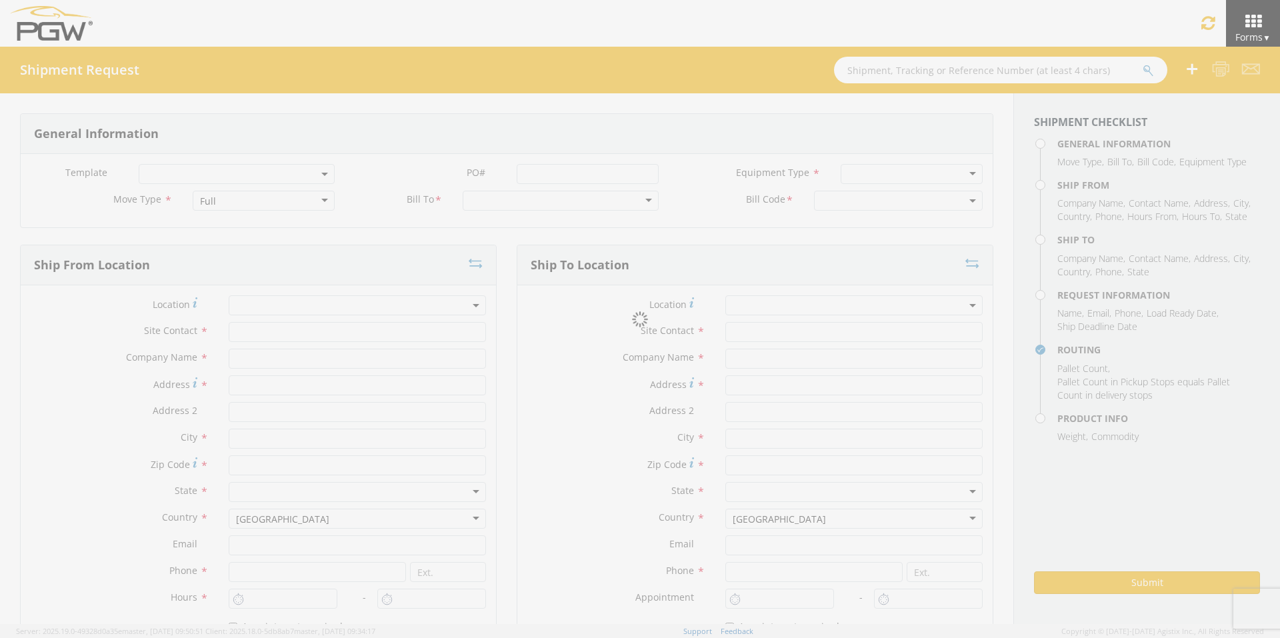
select select
type input "ARG Warehouse"
type input "Fuyao Glass America Inc"
type input "[STREET_ADDRESS][PERSON_NAME]"
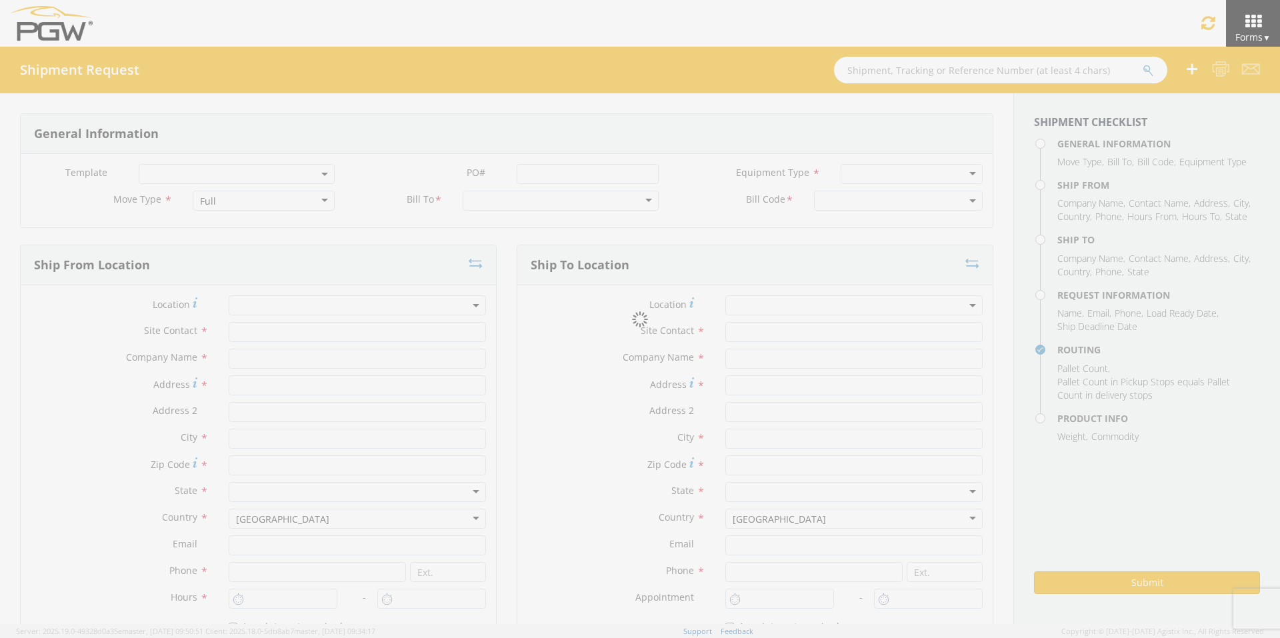
type input "Attn: 2601 ARG Warehouse"
type input "Moraine"
type input "45439"
type input "[EMAIL_ADDRESS][DOMAIN_NAME]"
type input "9374965777"
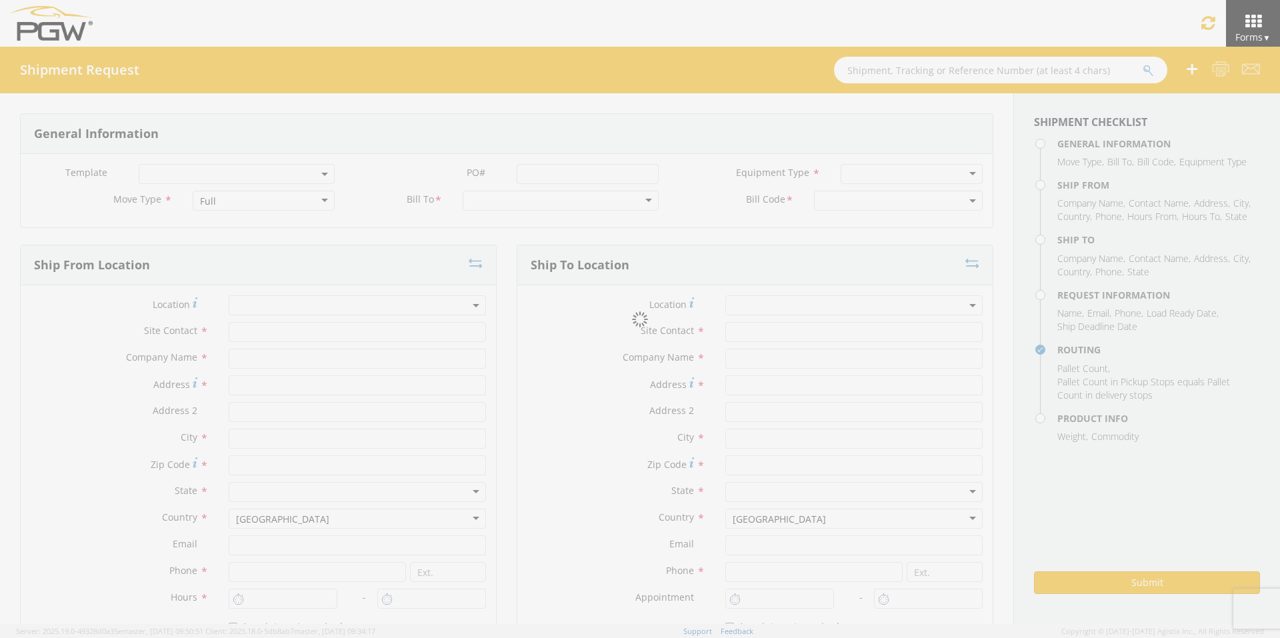
type input "4004"
type input "8:00 AM"
type input "9:00 AM"
type input "Branch Manager"
type input "PGW Autoglass-AMG Dallas 5802"
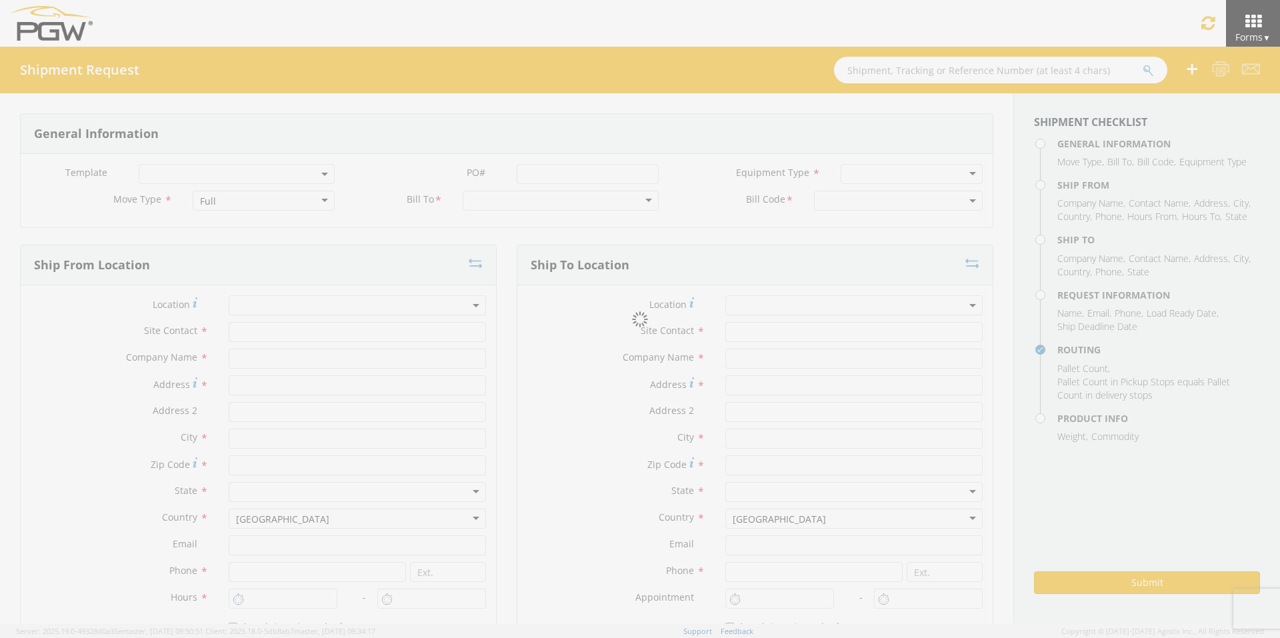
type input "[STREET_ADDRESS]"
type input "[GEOGRAPHIC_DATA]"
type input "75247"
type input "[PHONE_NUMBER]"
type input "10:00 AM"
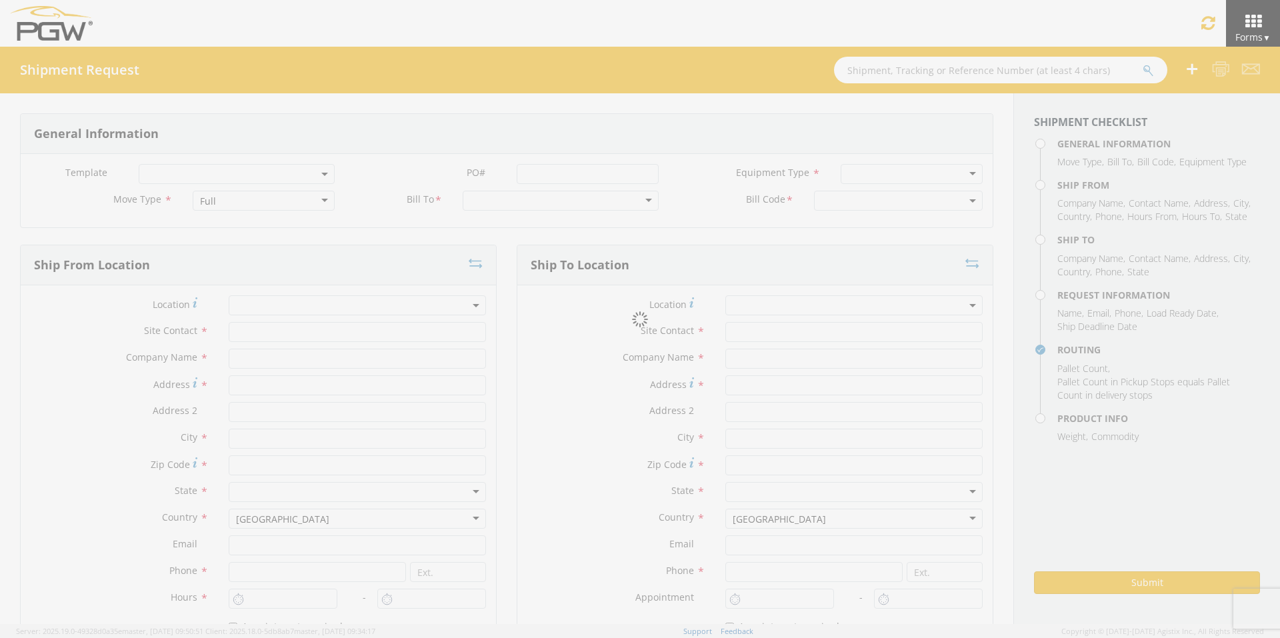
type input "11:00 AM"
type input "[PERSON_NAME]"
type input "[EMAIL_ADDRESS][DOMAIN_NAME]"
checkbox input "true"
type input "[PHONE_NUMBER]"
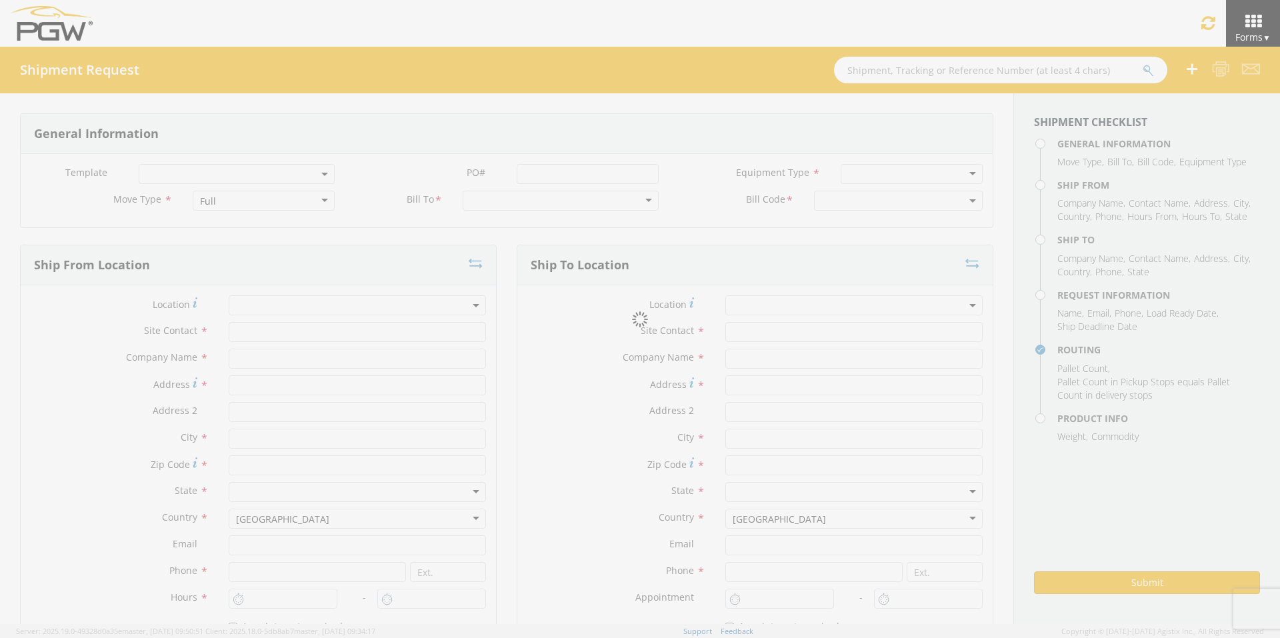
type textarea "PGW Branch Direct - [GEOGRAPHIC_DATA] FGA251150-1 (48 Crates) Driver Note: 53' …"
type textarea "NO LTL Appt unless noted, ALL Truckload APPT Reqd."
type input "39000"
type input "48"
type textarea "PGW Branch Direct - [GEOGRAPHIC_DATA] FGA251150-1 (48 Crates) Driver Note: 53' …"
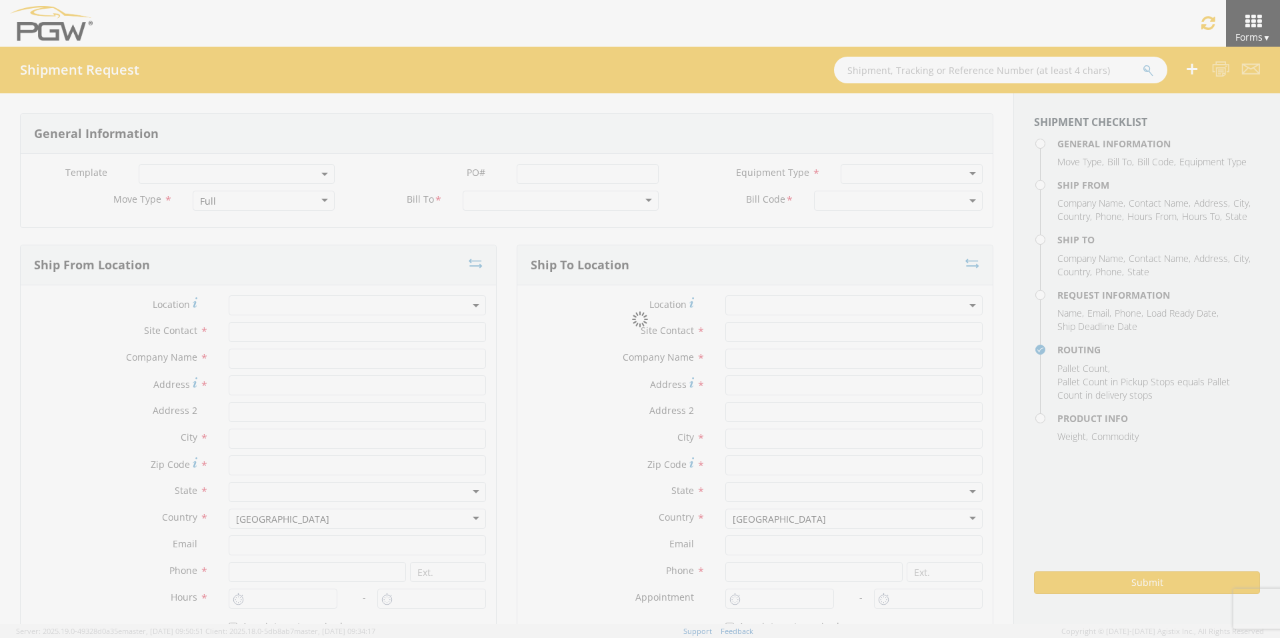
checkbox input "true"
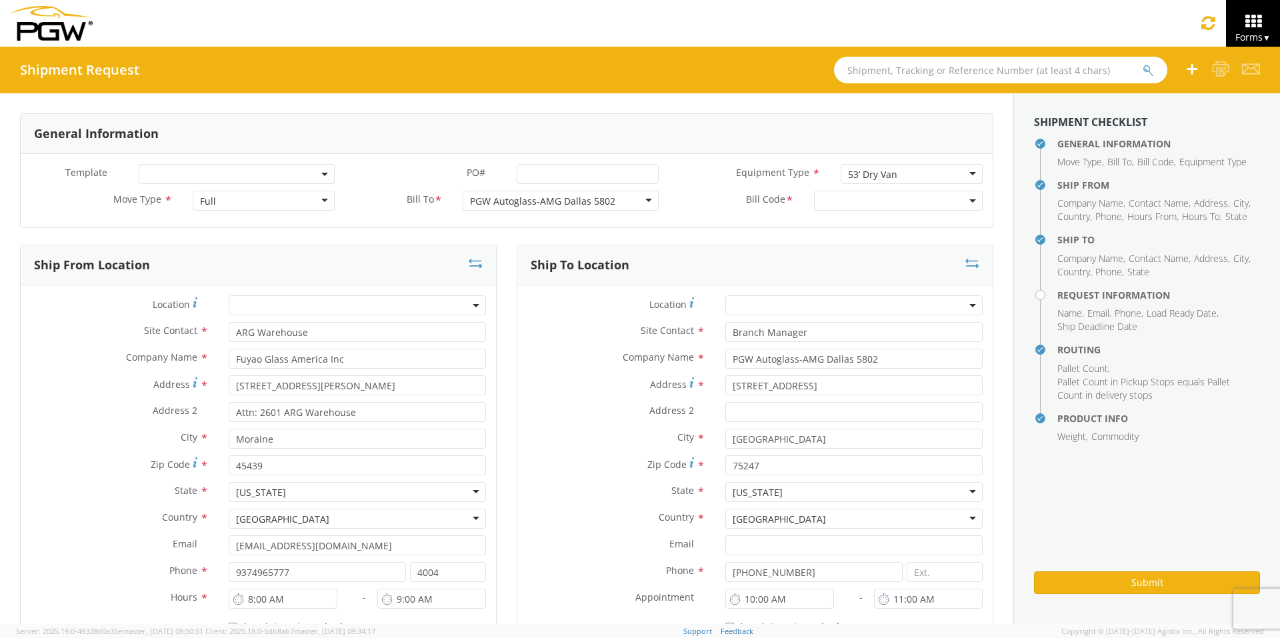
select select "5802-3600-50180-0000"
select select "62932"
click at [551, 170] on input "PO# *" at bounding box center [588, 174] width 142 height 20
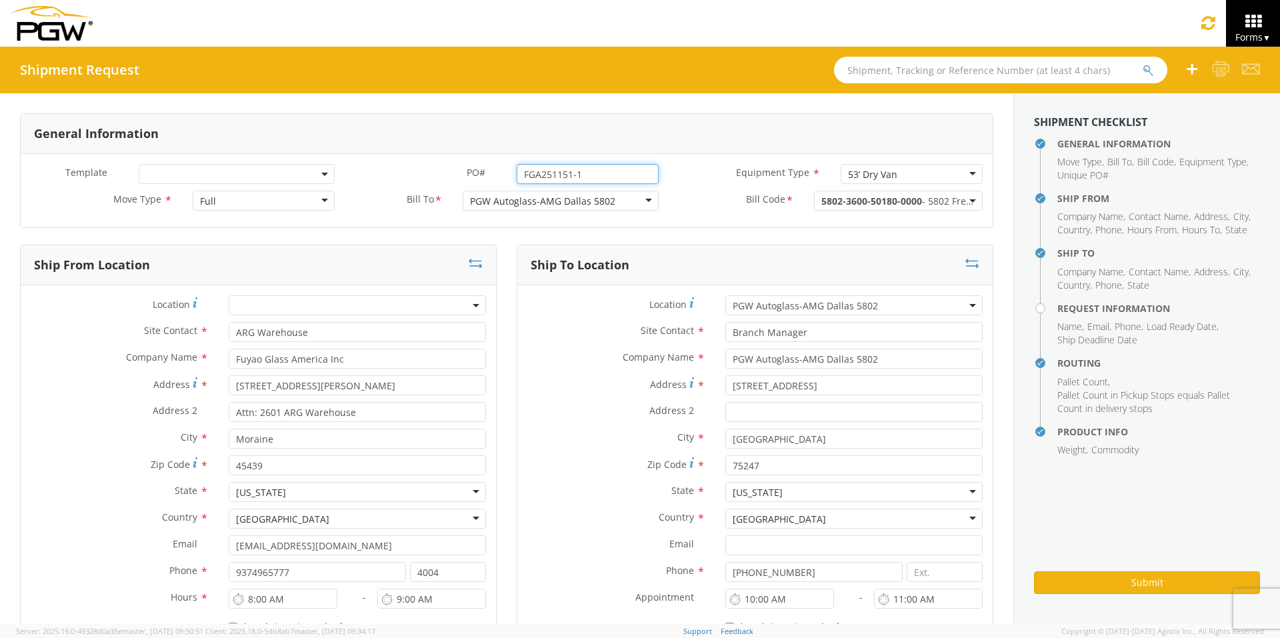
drag, startPoint x: 594, startPoint y: 172, endPoint x: 508, endPoint y: 171, distance: 86.0
click at [508, 171] on div "FGA251151-1" at bounding box center [588, 174] width 162 height 20
type input "FGA251151-1"
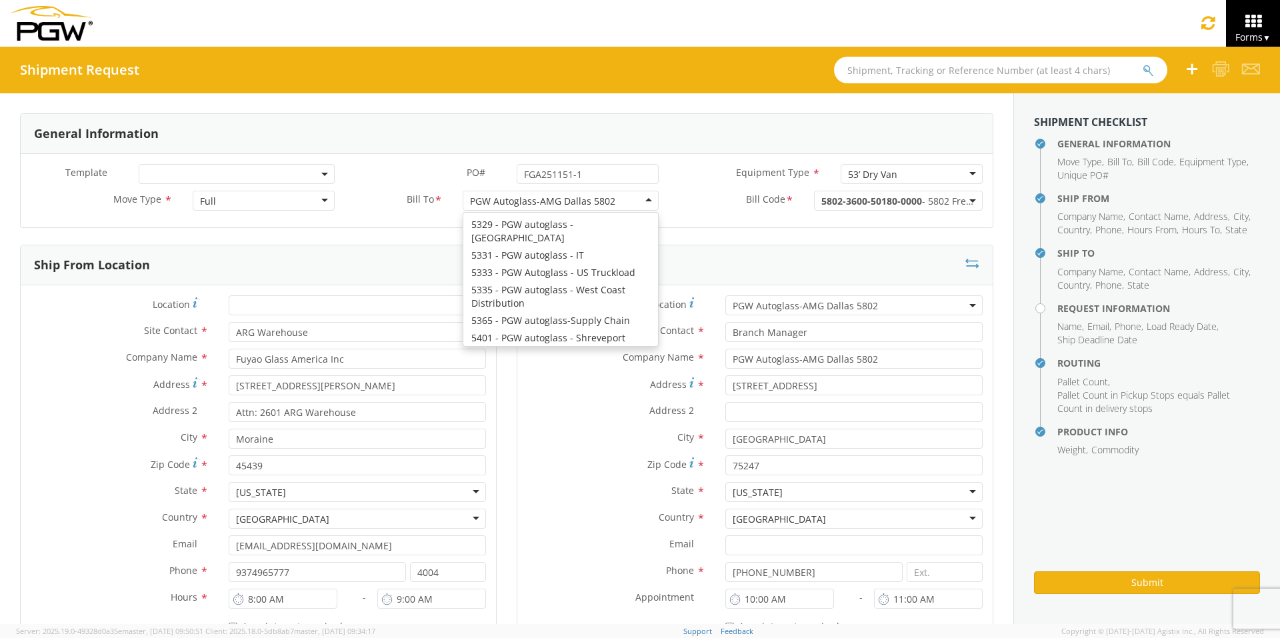
click at [533, 201] on div "PGW Autoglass-AMG Dallas 5802" at bounding box center [542, 201] width 145 height 13
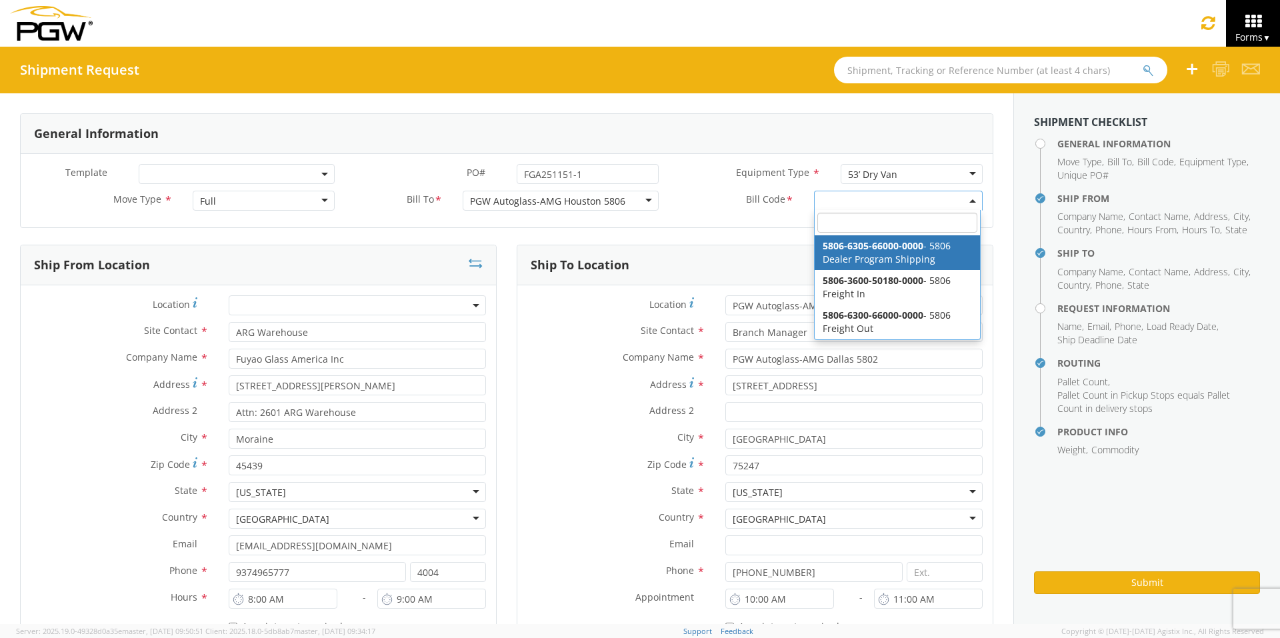
click at [838, 202] on span at bounding box center [898, 201] width 169 height 20
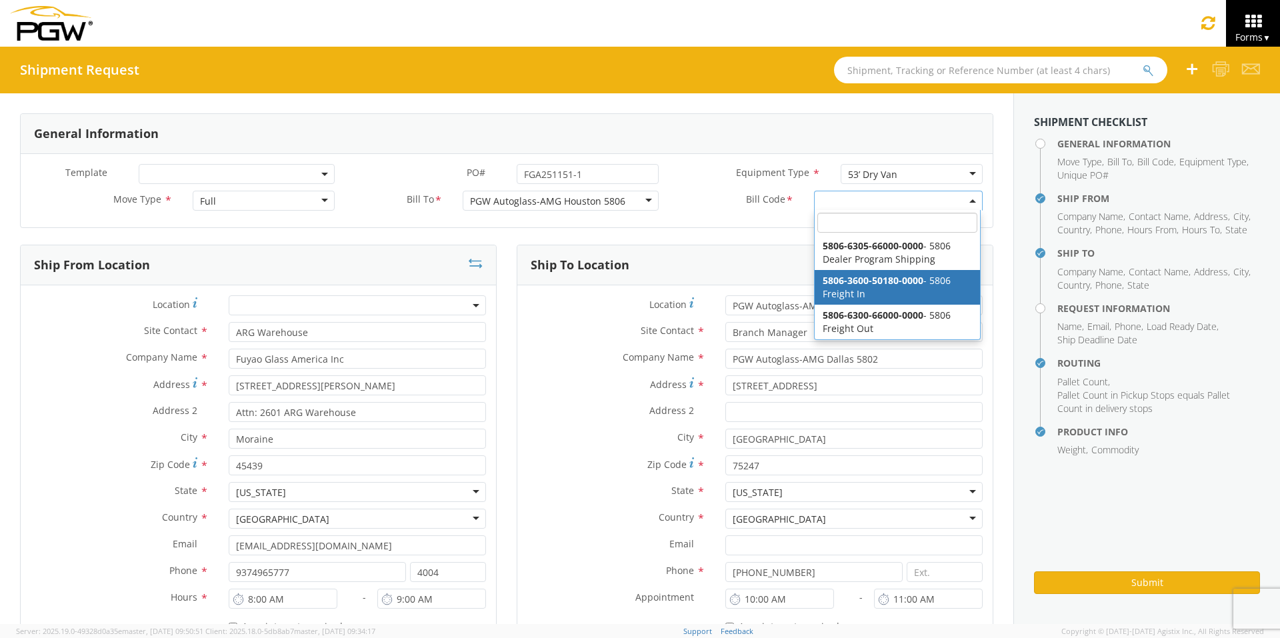
select select "5806-3600-50180-0000"
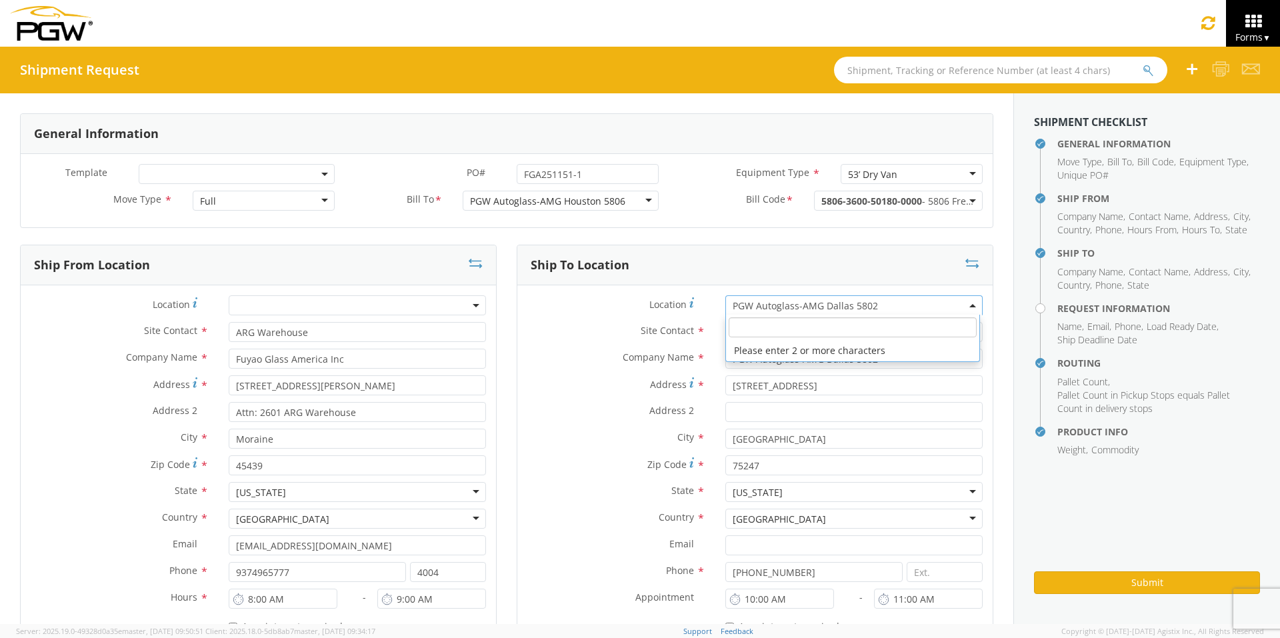
click at [798, 301] on span "PGW Autoglass-AMG Dallas 5802" at bounding box center [853, 305] width 243 height 13
click at [784, 329] on input "search" at bounding box center [852, 327] width 248 height 20
type input "5806"
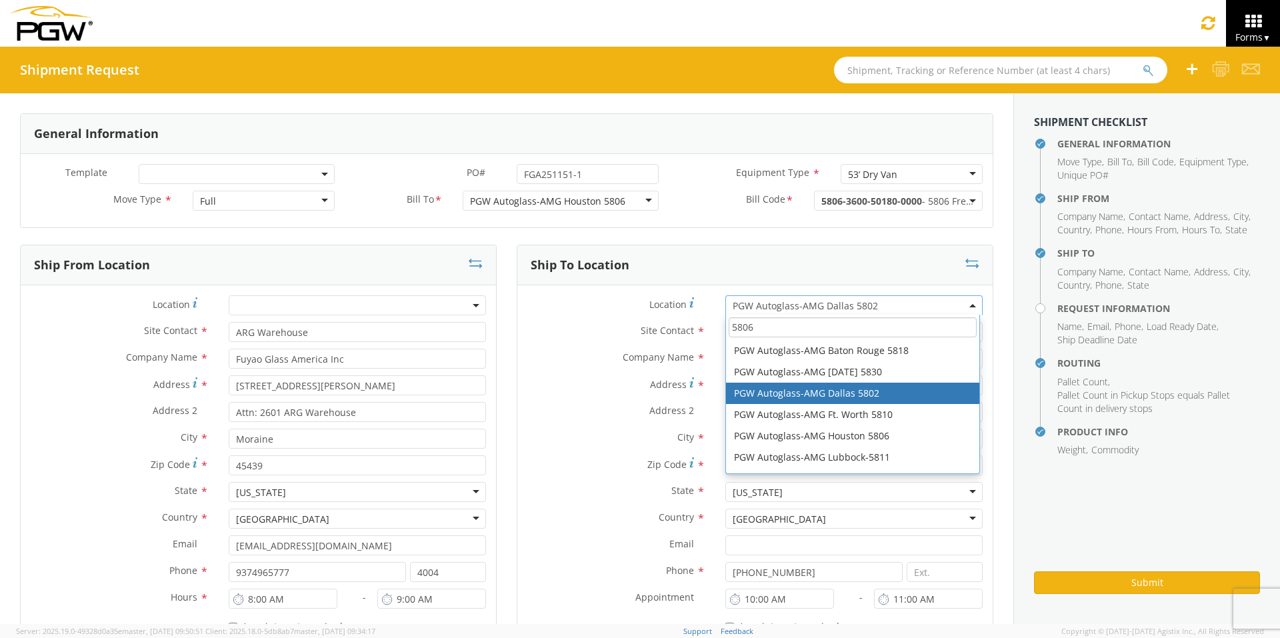
scroll to position [0, 0]
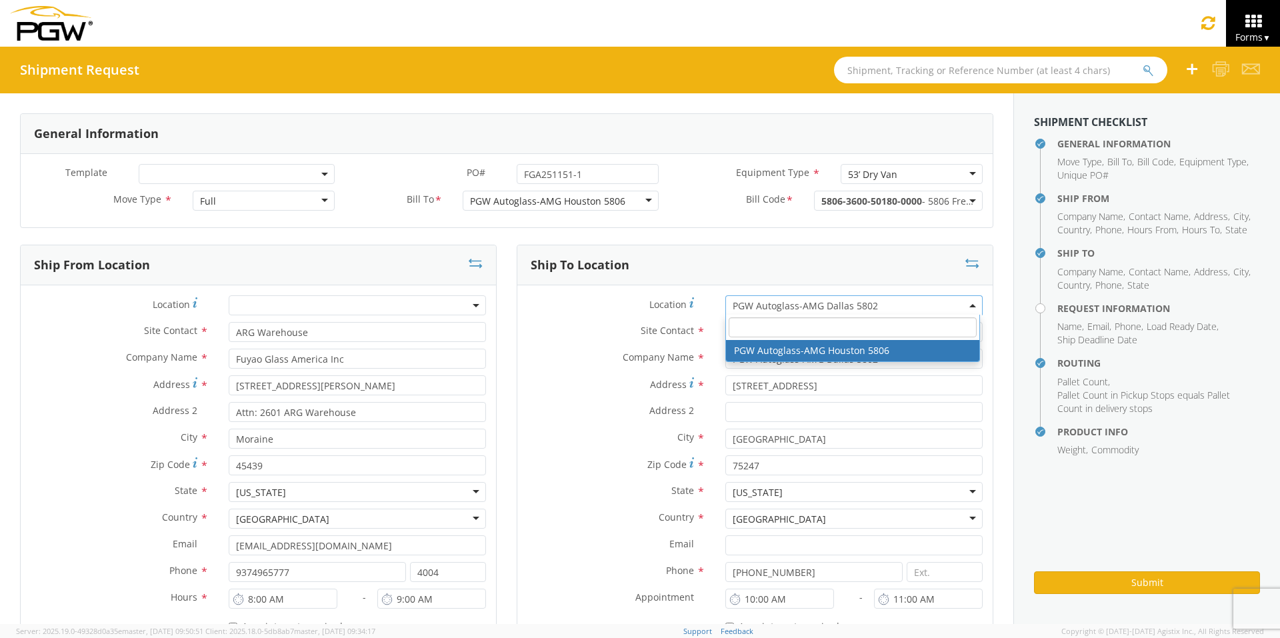
type input "5806 Branch Manager"
type input "PGW Autoglass-AMG Houston 5806"
type input "[STREET_ADDRESS]"
type input "[GEOGRAPHIC_DATA]"
type input "77022"
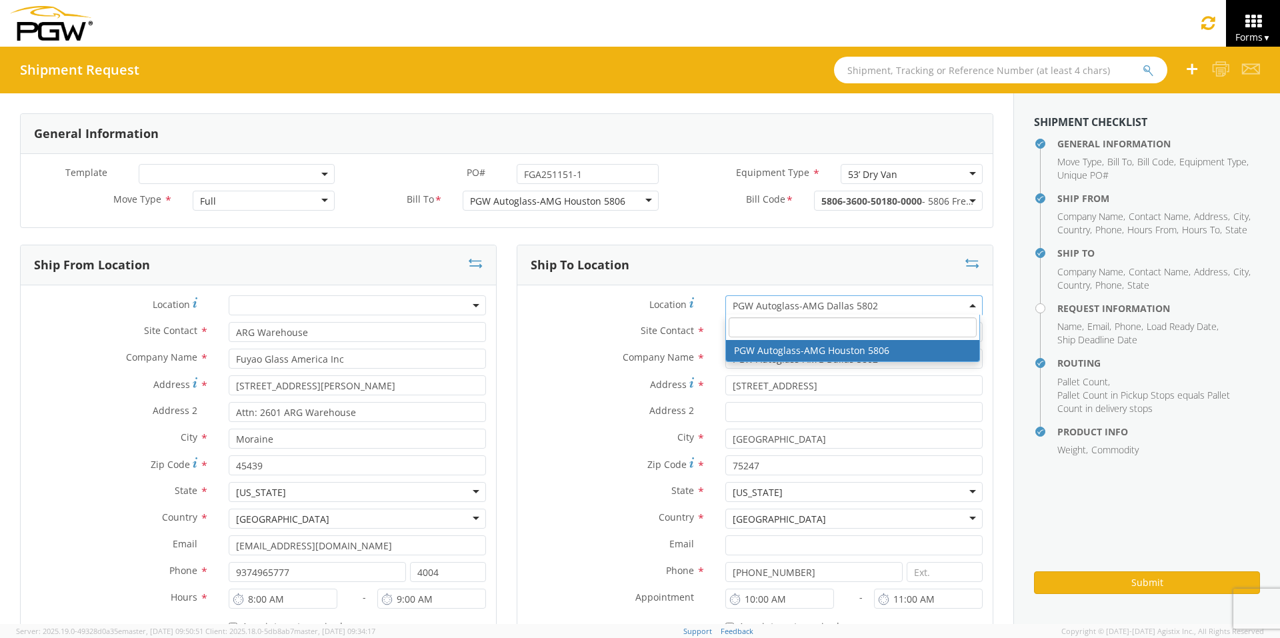
type input "[EMAIL_ADDRESS][DOMAIN_NAME]"
type input "[PHONE_NUMBER]"
type input "12:00 AM"
select select "62935"
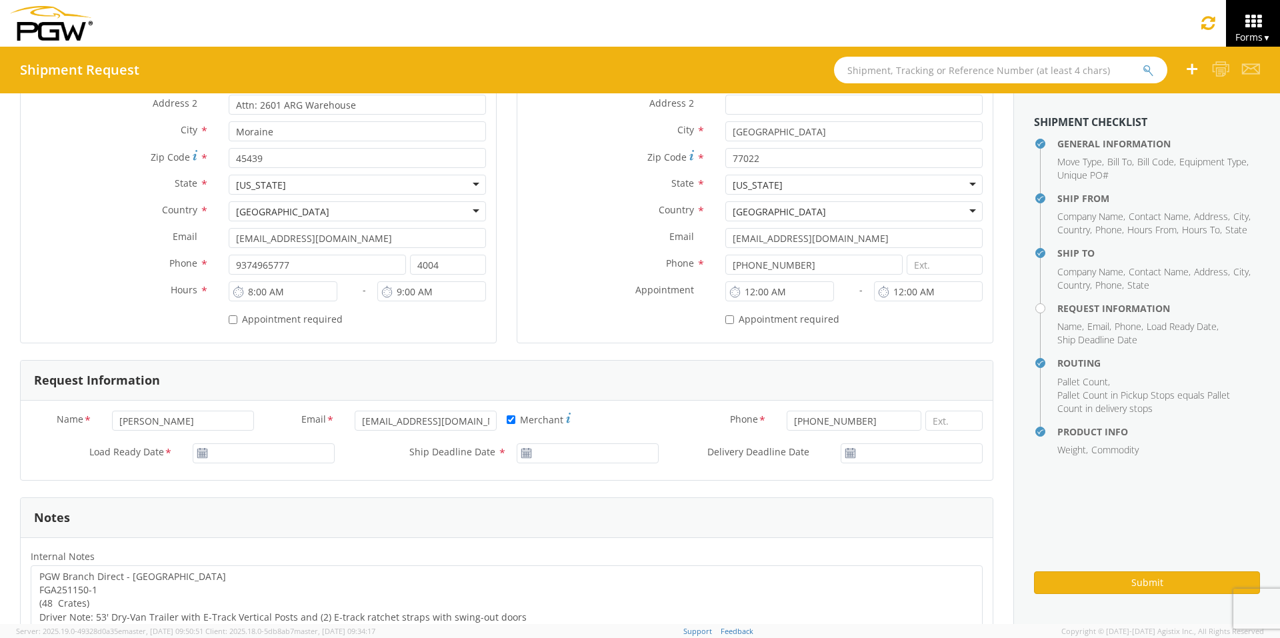
scroll to position [333, 0]
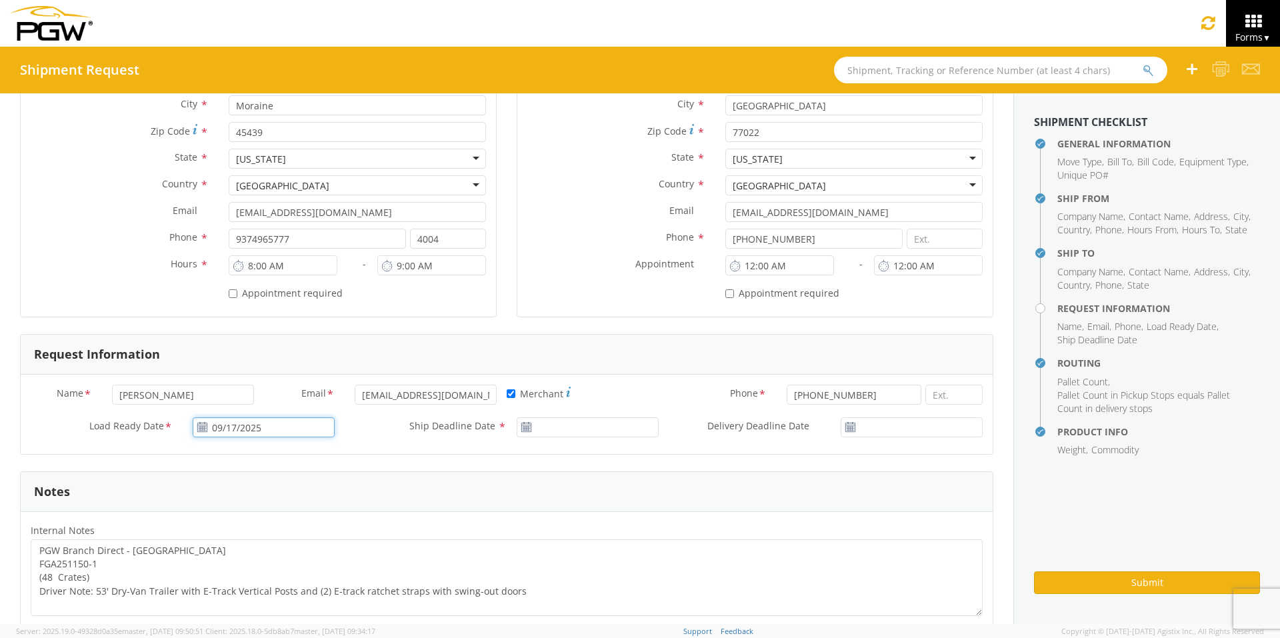
click at [258, 427] on input "09/17/2025" at bounding box center [264, 427] width 142 height 20
click at [280, 368] on td "24" at bounding box center [285, 363] width 28 height 20
type input "[DATE]"
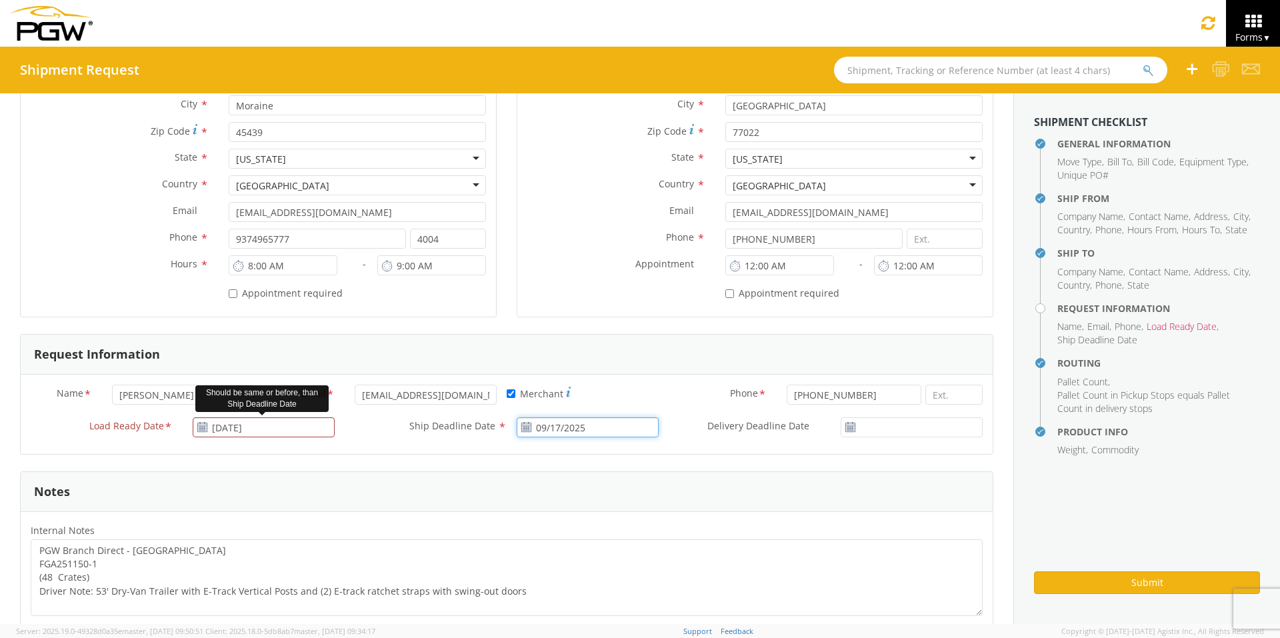
click at [582, 423] on input "09/17/2025" at bounding box center [588, 427] width 142 height 20
click at [598, 361] on td "24" at bounding box center [608, 363] width 28 height 20
type input "[DATE]"
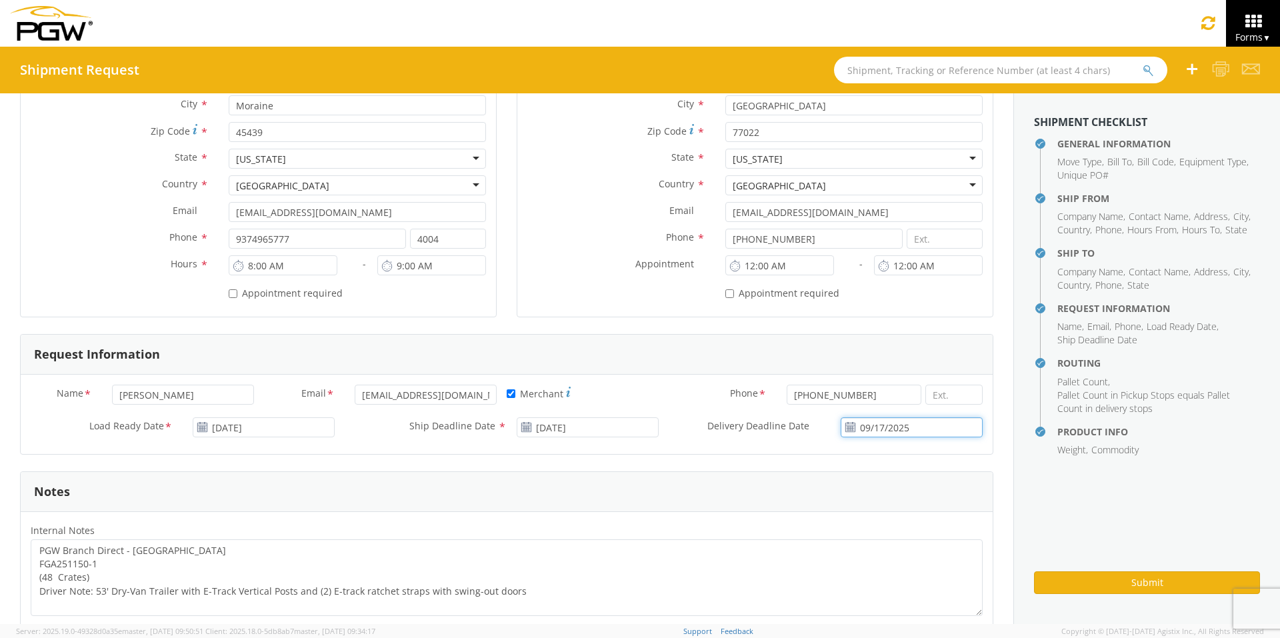
click at [921, 431] on input "09/17/2025" at bounding box center [911, 427] width 142 height 20
click at [883, 365] on td "24" at bounding box center [897, 363] width 28 height 20
type input "[DATE]"
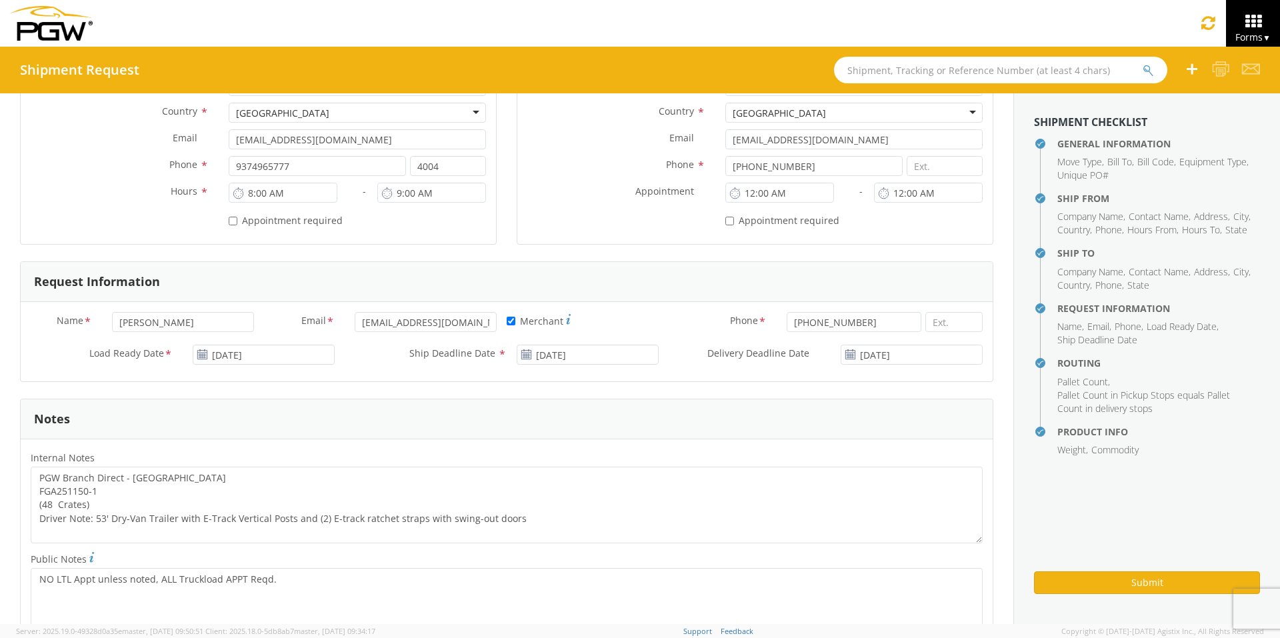
scroll to position [600, 0]
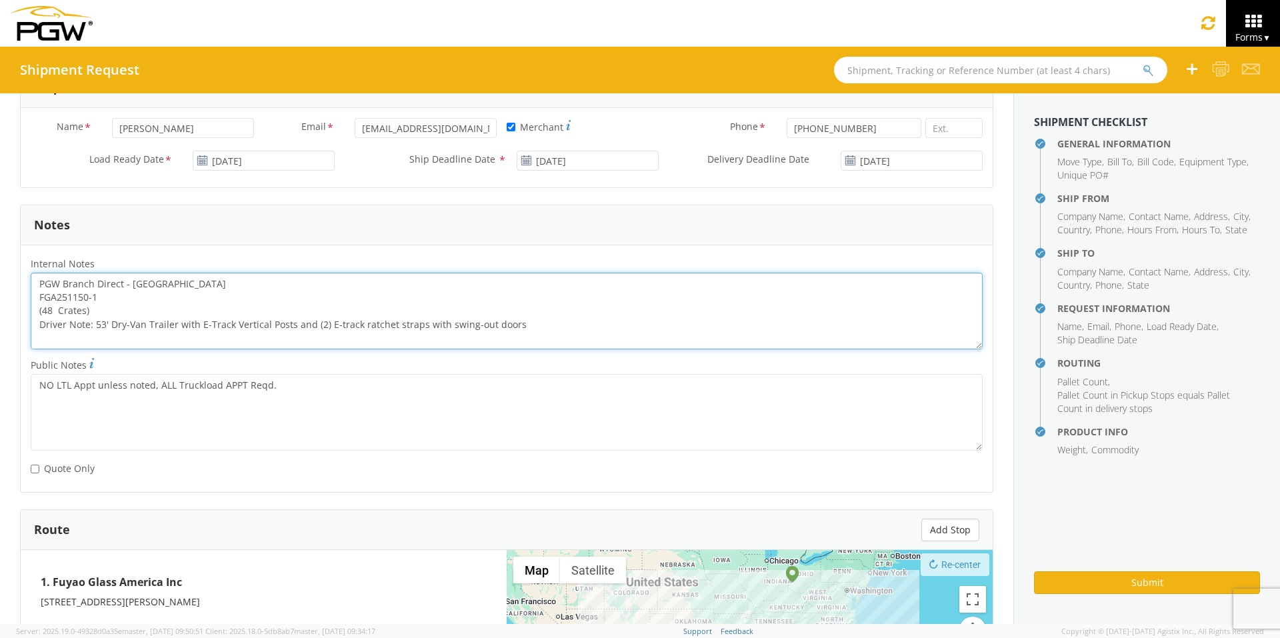
click at [170, 283] on textarea "PGW Branch Direct - [GEOGRAPHIC_DATA] FGA251150-1 (48 Crates) Driver Note: 53' …" at bounding box center [507, 311] width 952 height 77
click at [88, 295] on textarea "PGW Branch Direct - [GEOGRAPHIC_DATA] [GEOGRAPHIC_DATA] FGA251150-1 (48 Crates)…" at bounding box center [507, 311] width 952 height 77
drag, startPoint x: 96, startPoint y: 297, endPoint x: 23, endPoint y: 301, distance: 73.5
click at [23, 301] on div "PGW Branch Direct - [GEOGRAPHIC_DATA] [GEOGRAPHIC_DATA] FGA25115-1 (48 Crates) …" at bounding box center [507, 311] width 972 height 77
paste textarea "1"
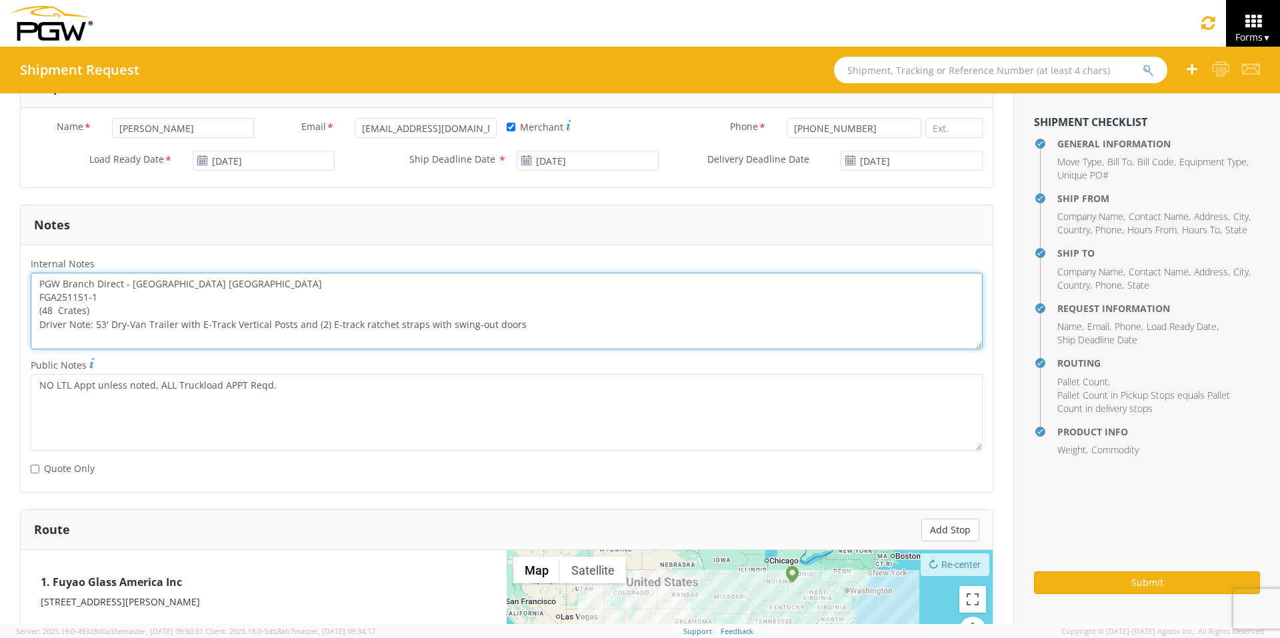
drag, startPoint x: 37, startPoint y: 280, endPoint x: 574, endPoint y: 345, distance: 541.8
click at [574, 345] on textarea "PGW Branch Direct - [GEOGRAPHIC_DATA] [GEOGRAPHIC_DATA] FGA251151-1 (48 Crates)…" at bounding box center [507, 311] width 952 height 77
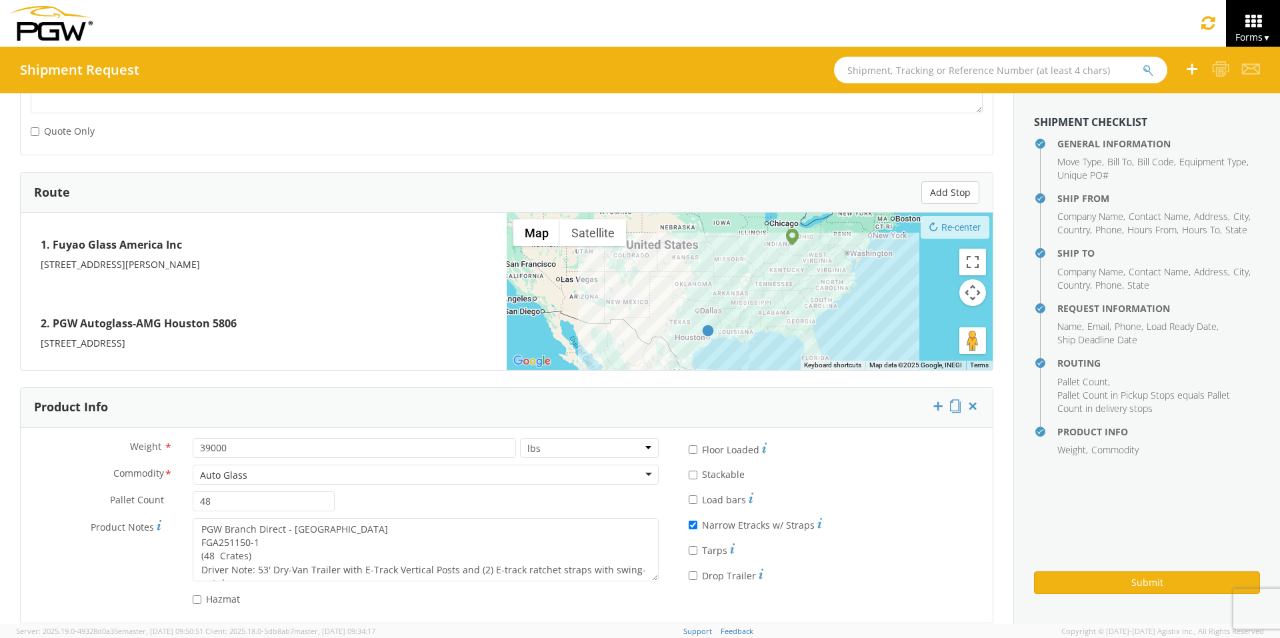
scroll to position [953, 0]
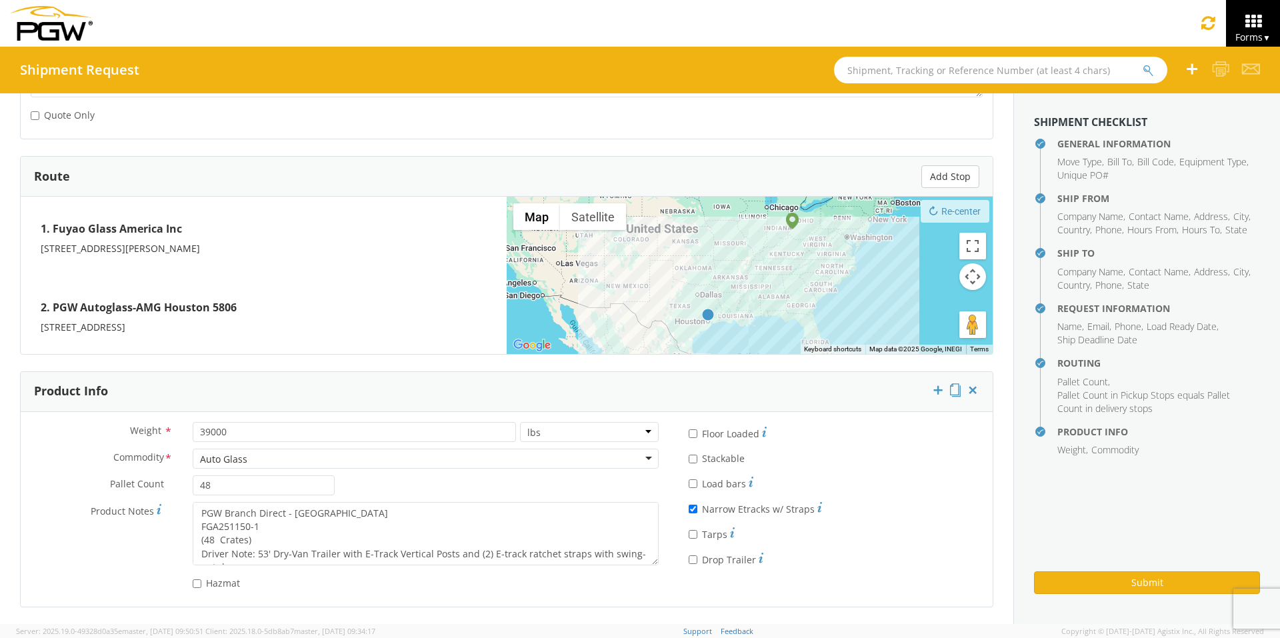
type textarea "PGW Branch Direct - [GEOGRAPHIC_DATA] [GEOGRAPHIC_DATA] FGA251151-1 (48 Crates)…"
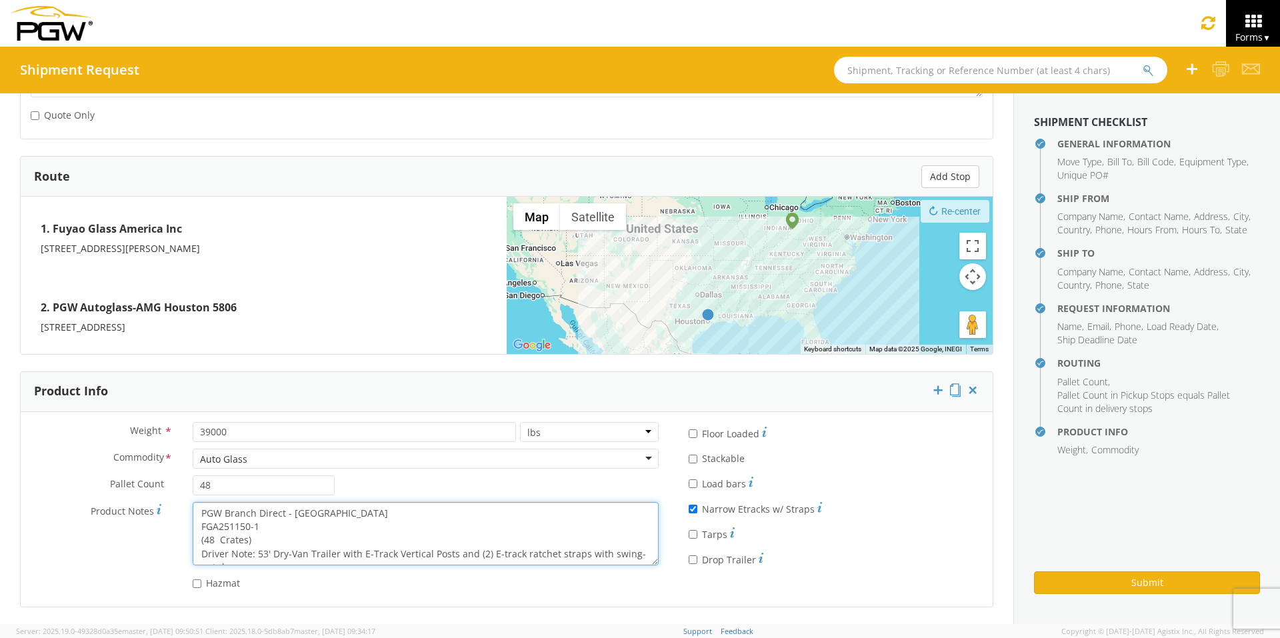
scroll to position [13, 0]
drag, startPoint x: 199, startPoint y: 511, endPoint x: 602, endPoint y: 585, distance: 409.4
click at [602, 494] on div "Weight * 39000 lbs kgs Commodity * Auto Glass Auto Glass Adhesives / Glues Aqua…" at bounding box center [345, 509] width 648 height 175
paste textarea "Houston TX FGA251151"
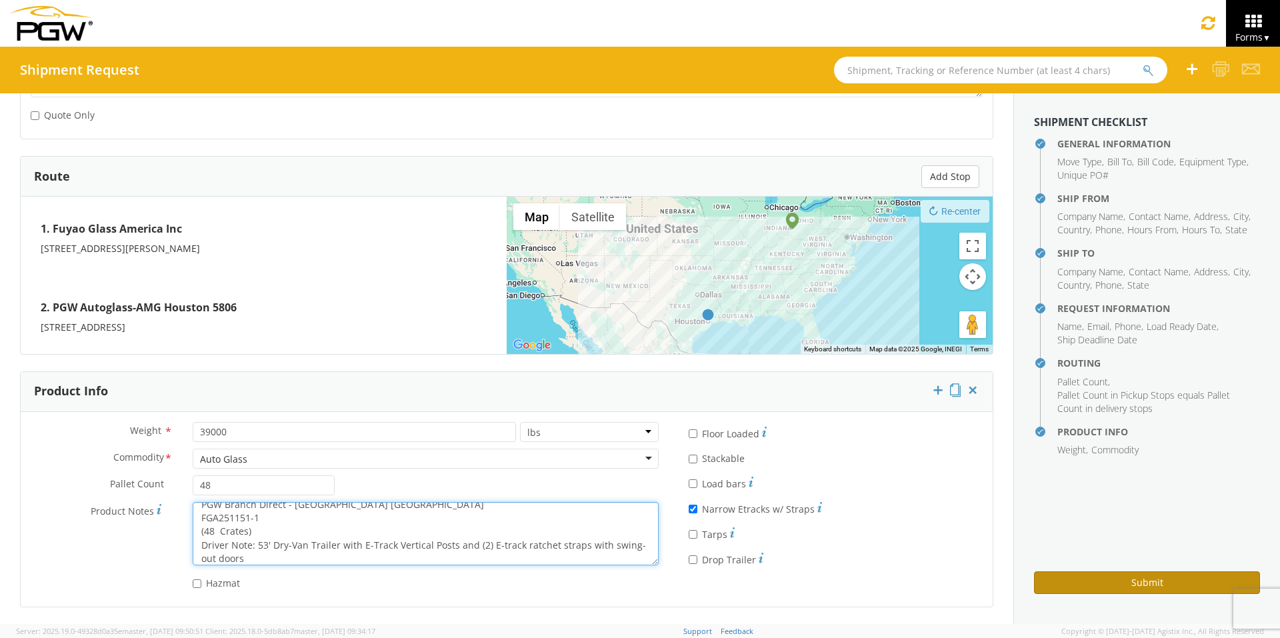
type textarea "PGW Branch Direct - [GEOGRAPHIC_DATA] [GEOGRAPHIC_DATA] FGA251151-1 (48 Crates)…"
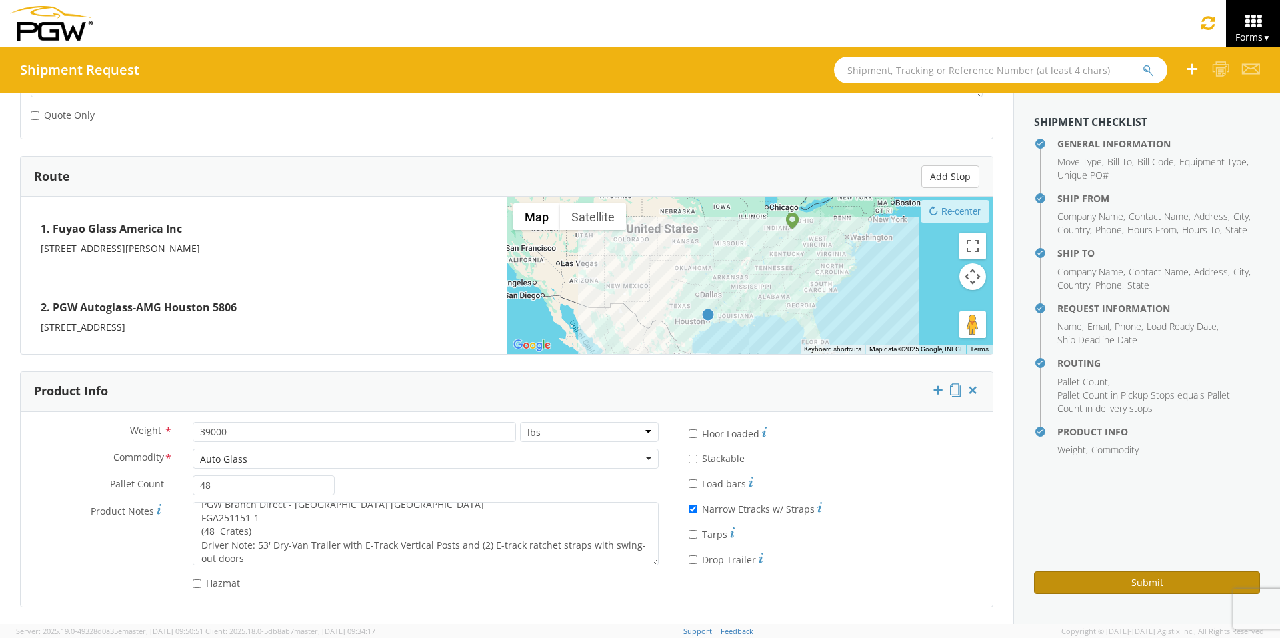
click at [1013, 494] on button "Submit" at bounding box center [1147, 582] width 226 height 23
